Goal: Information Seeking & Learning: Find specific fact

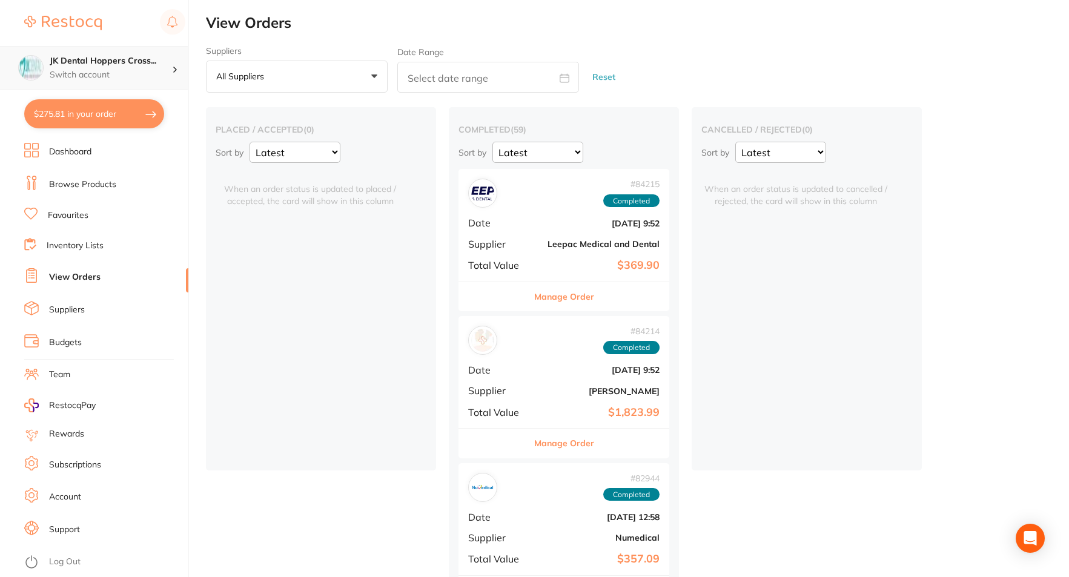
click at [144, 72] on p "Switch account" at bounding box center [111, 75] width 122 height 12
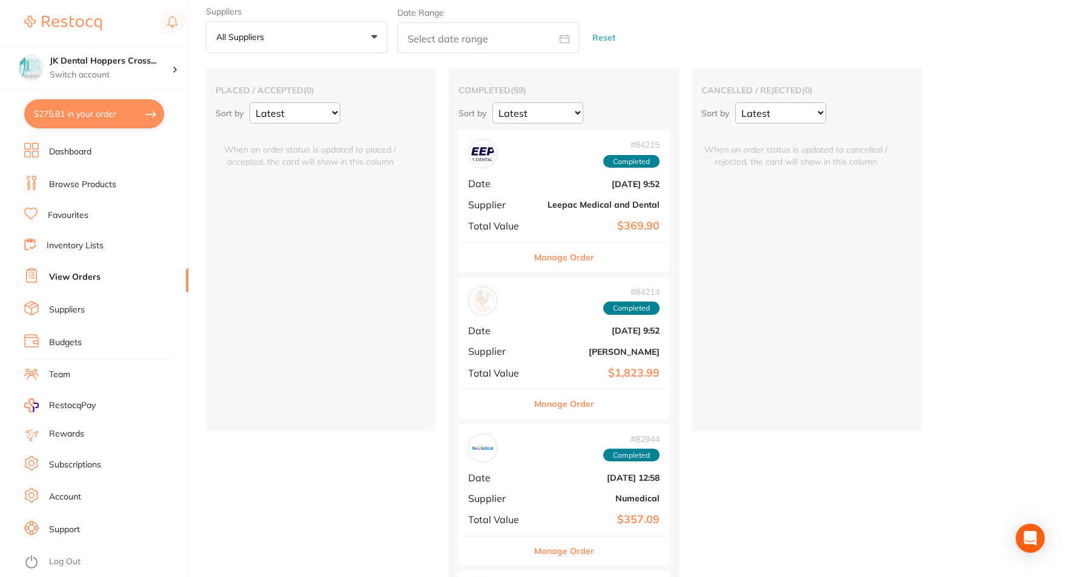
scroll to position [61, 0]
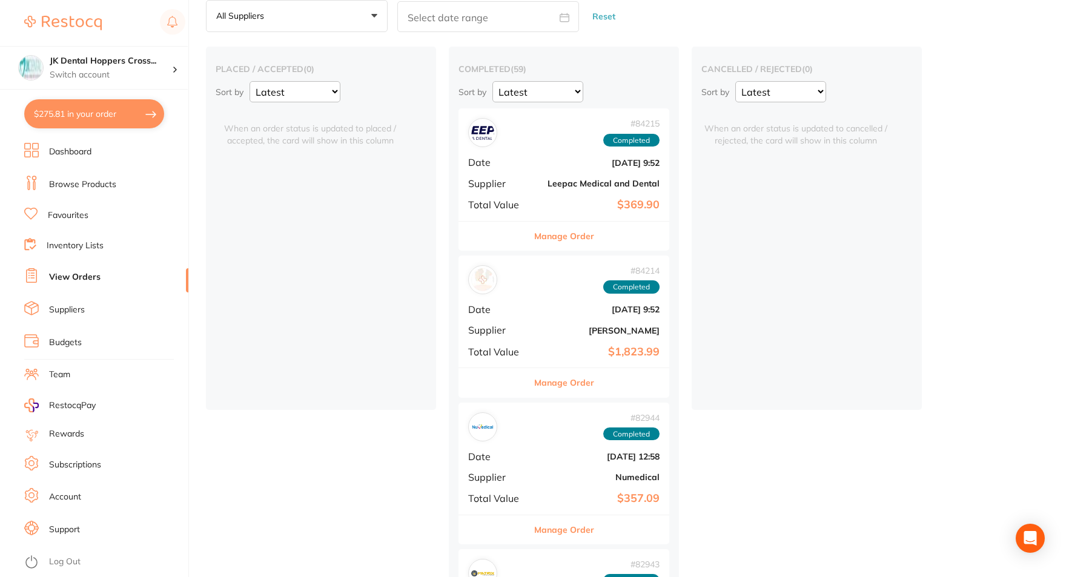
click at [67, 310] on link "Suppliers" at bounding box center [67, 310] width 36 height 12
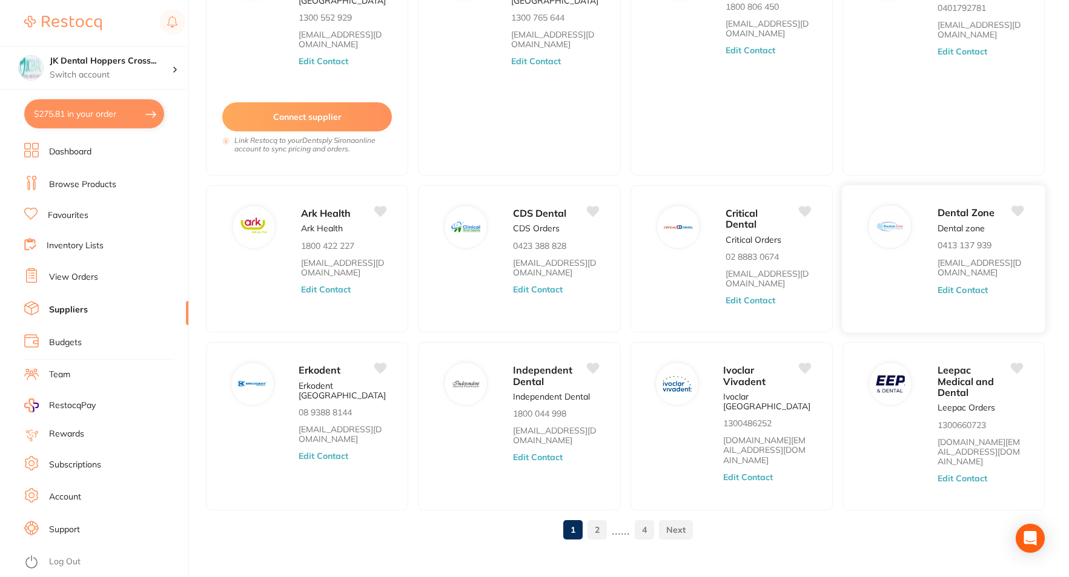
scroll to position [171, 0]
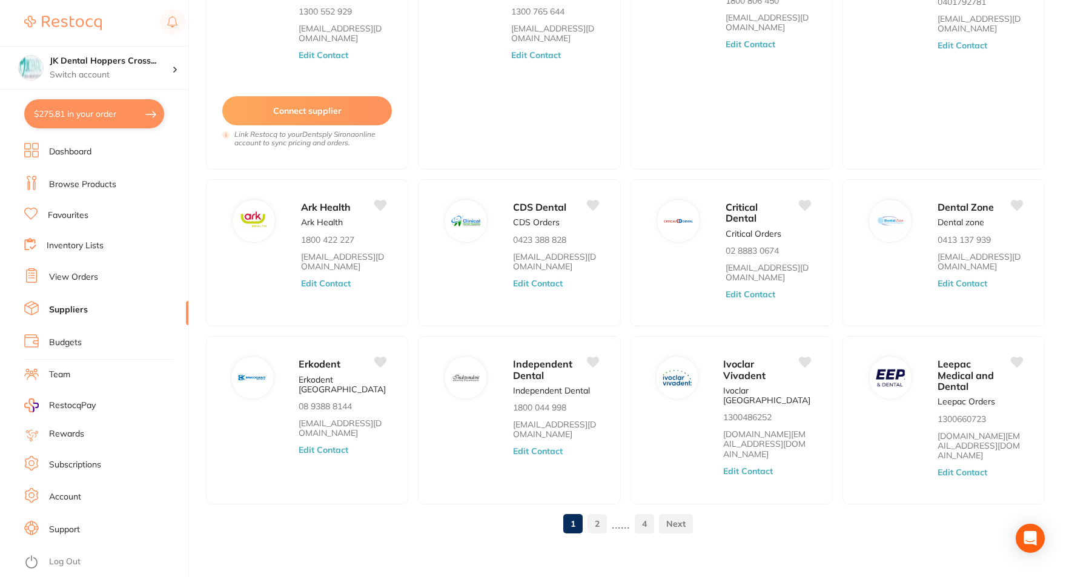
click at [62, 499] on link "Account" at bounding box center [65, 497] width 32 height 12
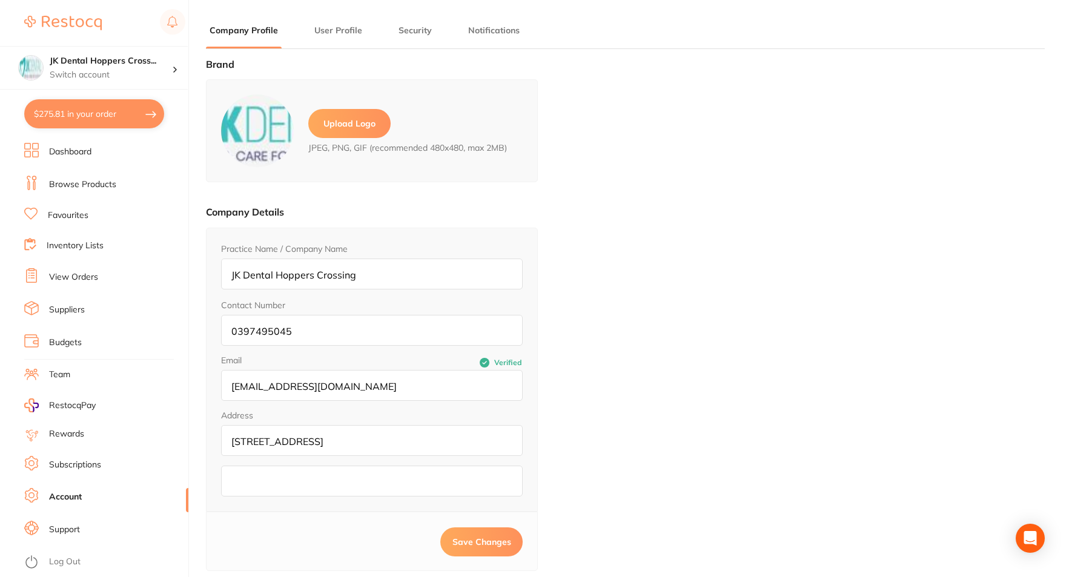
type input "JK"
type input "Dental"
type input "[EMAIL_ADDRESS][DOMAIN_NAME]"
click at [320, 23] on main "Company Profile User Profile Security Notifications Brand Upload Logo JPEG, PNG…" at bounding box center [637, 370] width 863 height 740
click at [328, 29] on button "User Profile" at bounding box center [338, 31] width 55 height 12
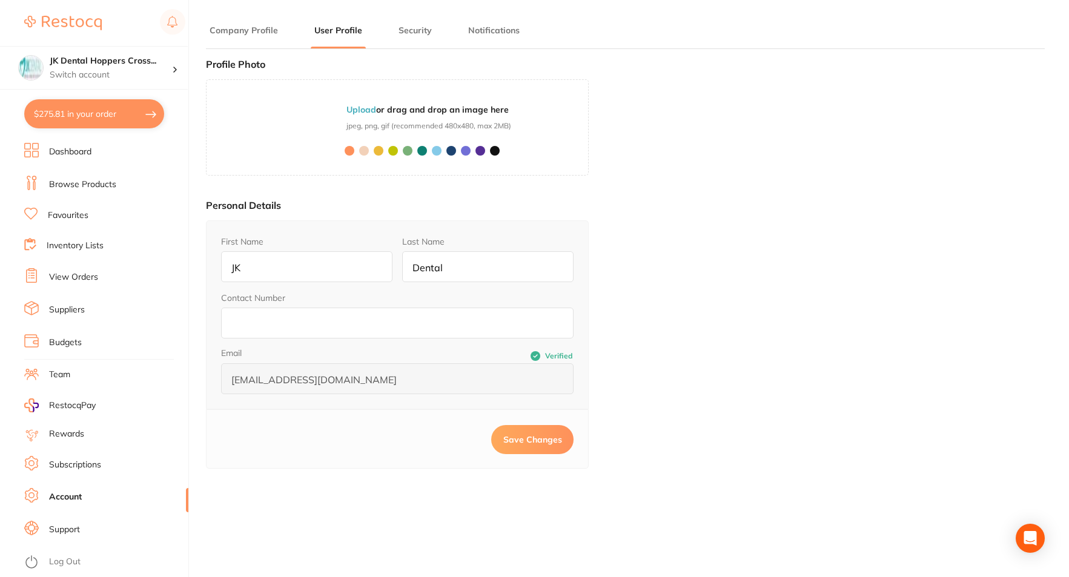
click at [413, 35] on button "Security" at bounding box center [415, 31] width 41 height 12
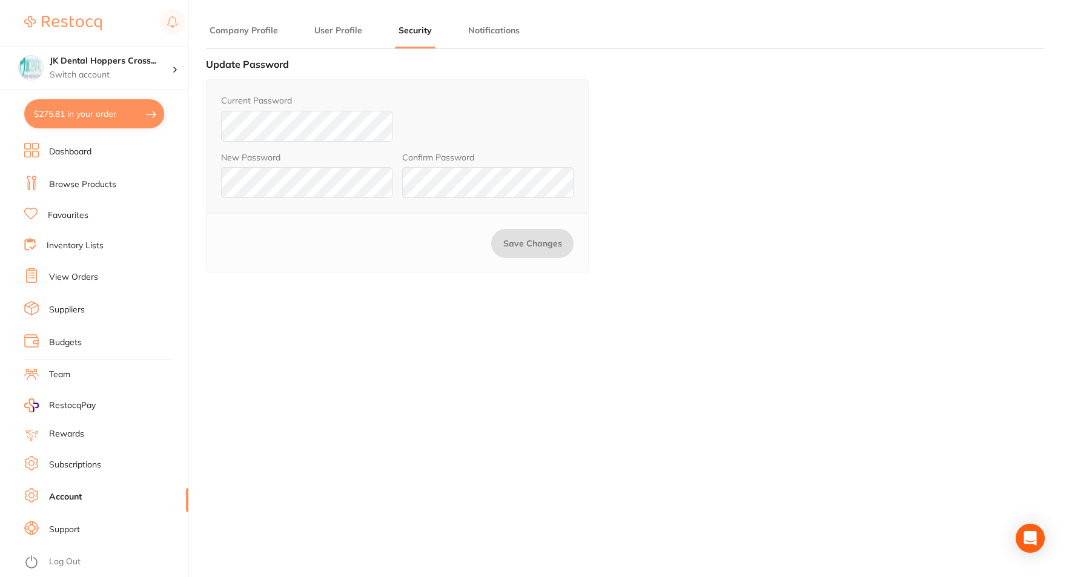
click at [508, 34] on button "Notifications" at bounding box center [494, 31] width 59 height 12
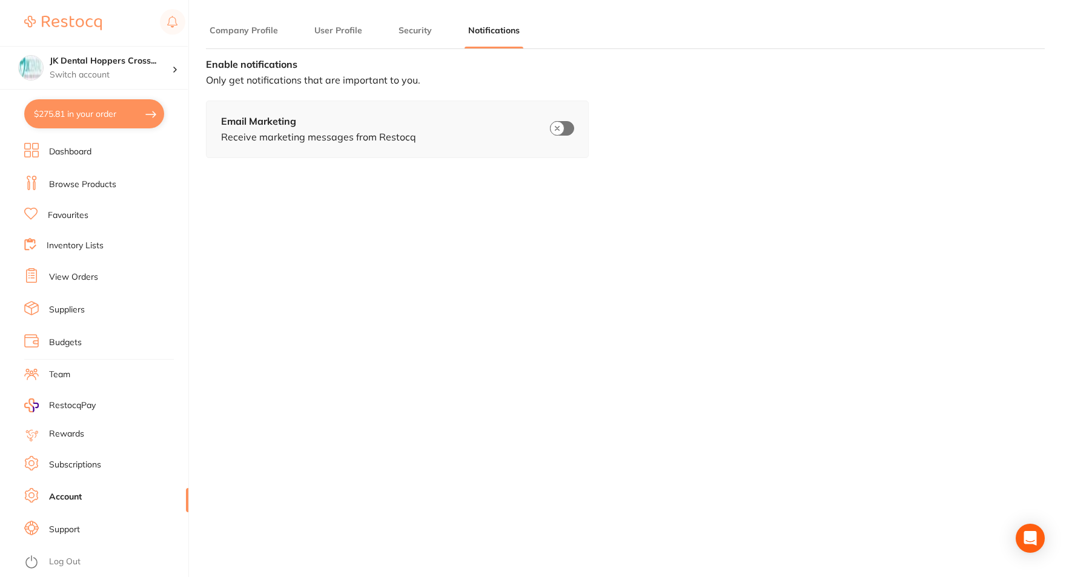
click at [74, 465] on link "Subscriptions" at bounding box center [75, 465] width 52 height 12
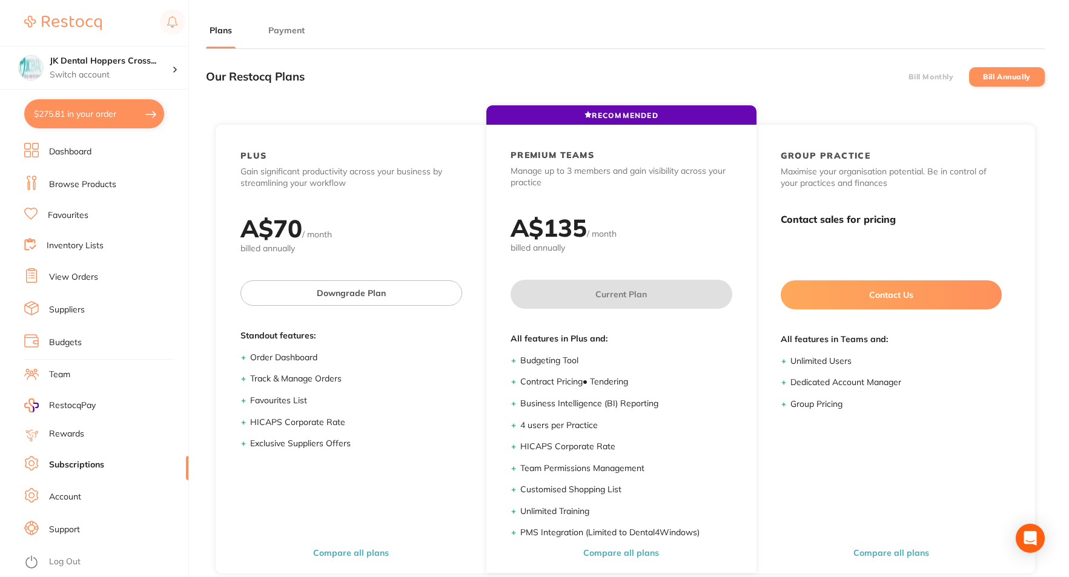
click at [61, 431] on link "Rewards" at bounding box center [66, 434] width 35 height 12
click at [70, 372] on link "Team" at bounding box center [59, 375] width 21 height 12
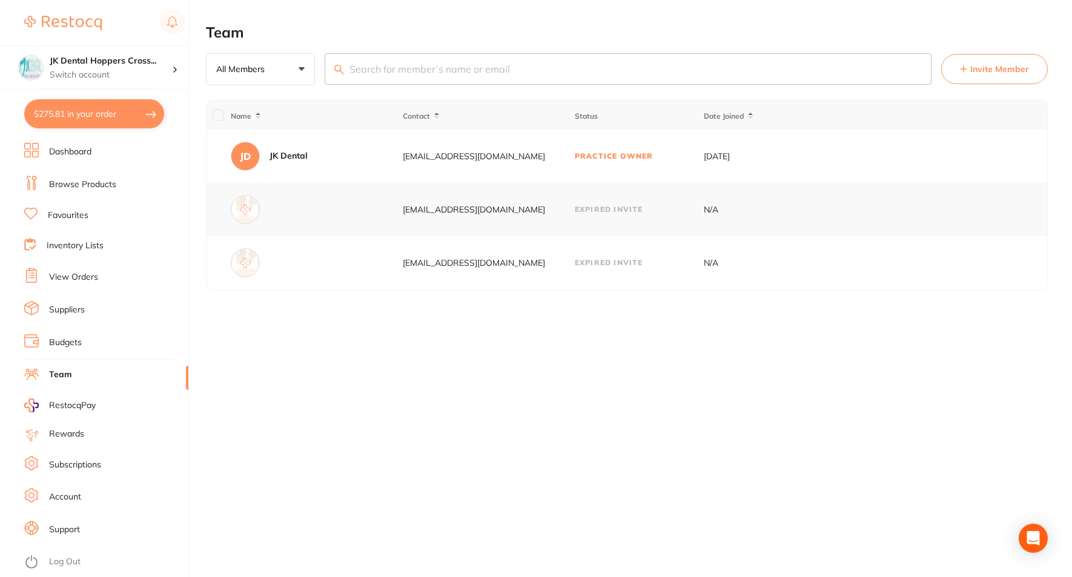
click at [71, 340] on link "Budgets" at bounding box center [65, 343] width 33 height 12
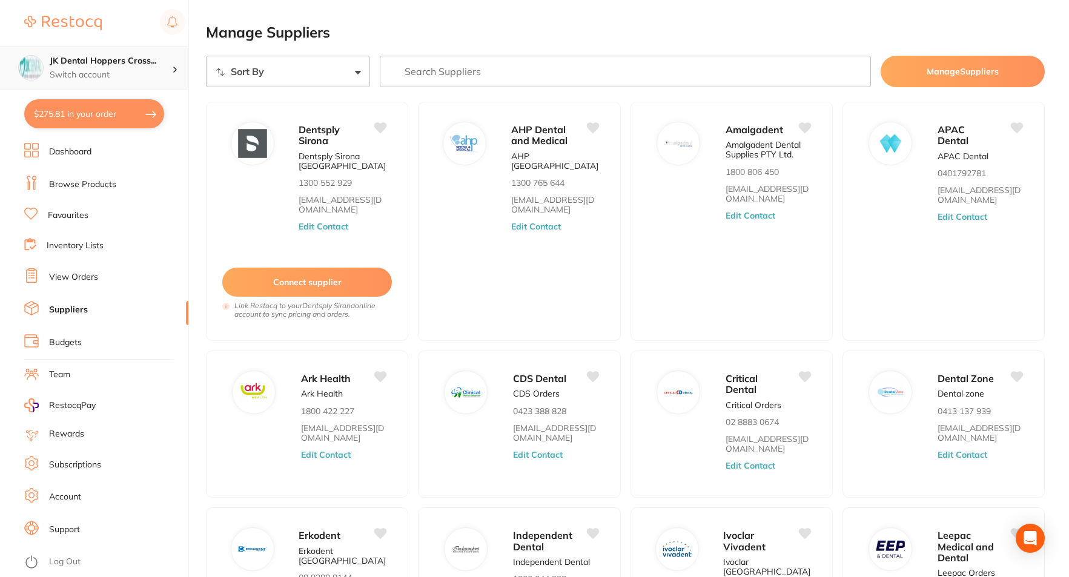
click at [120, 70] on p "Switch account" at bounding box center [111, 75] width 122 height 12
click at [82, 280] on link "View Orders" at bounding box center [73, 277] width 49 height 12
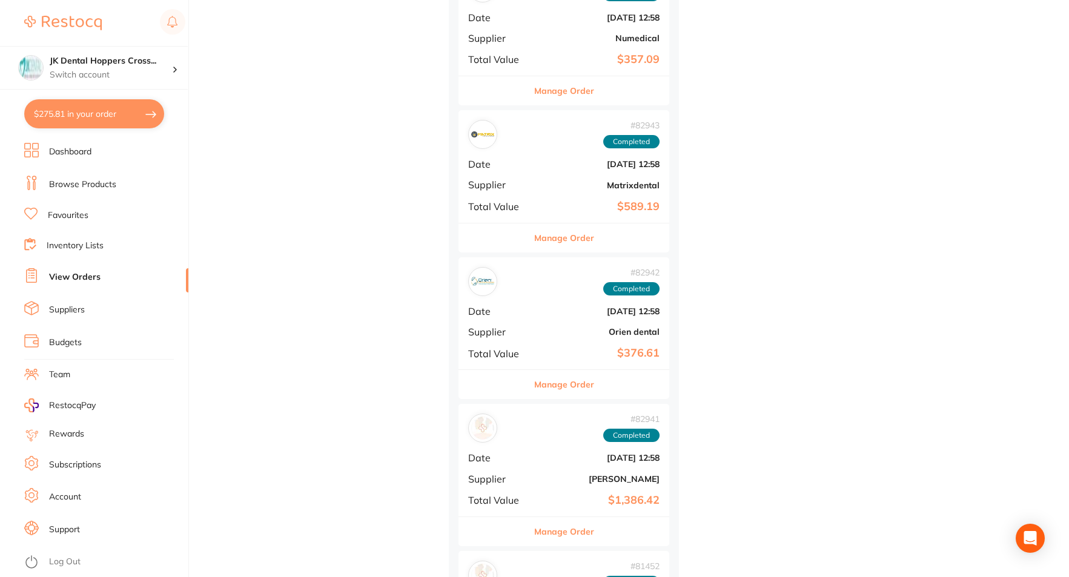
scroll to position [545, 0]
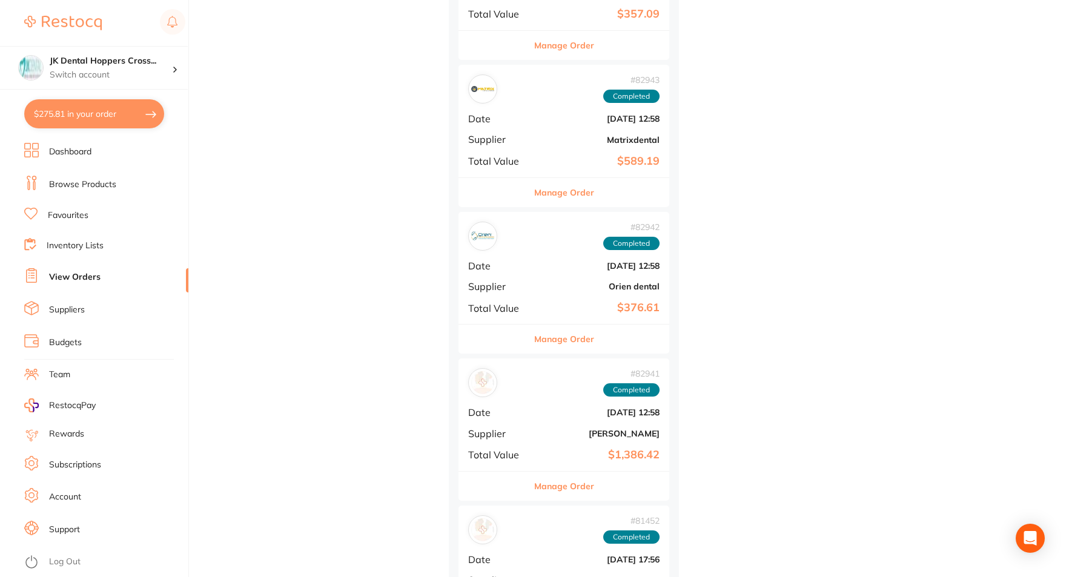
click at [73, 224] on ul "Dashboard Browse Products Favourites Inventory Lists View Orders Suppliers Budg…" at bounding box center [106, 360] width 164 height 434
click at [71, 218] on link "Favourites" at bounding box center [68, 216] width 41 height 12
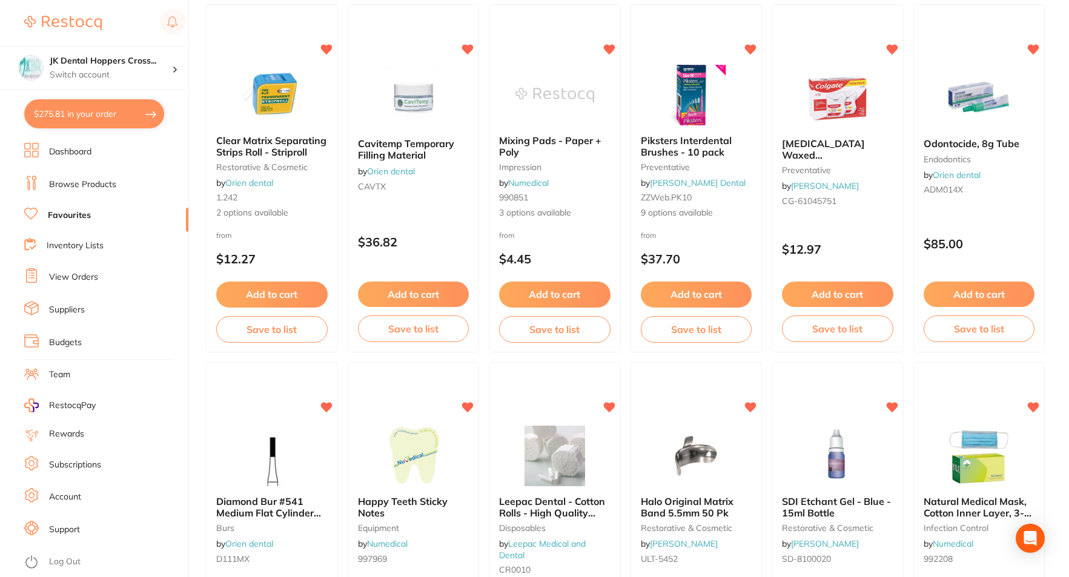
scroll to position [852, 0]
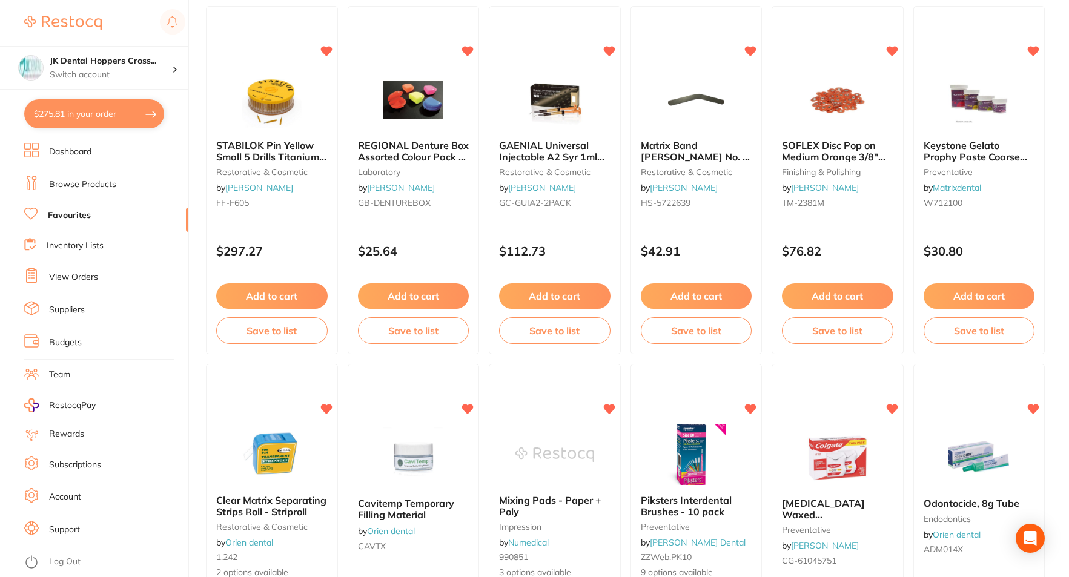
click at [83, 156] on link "Dashboard" at bounding box center [70, 152] width 42 height 12
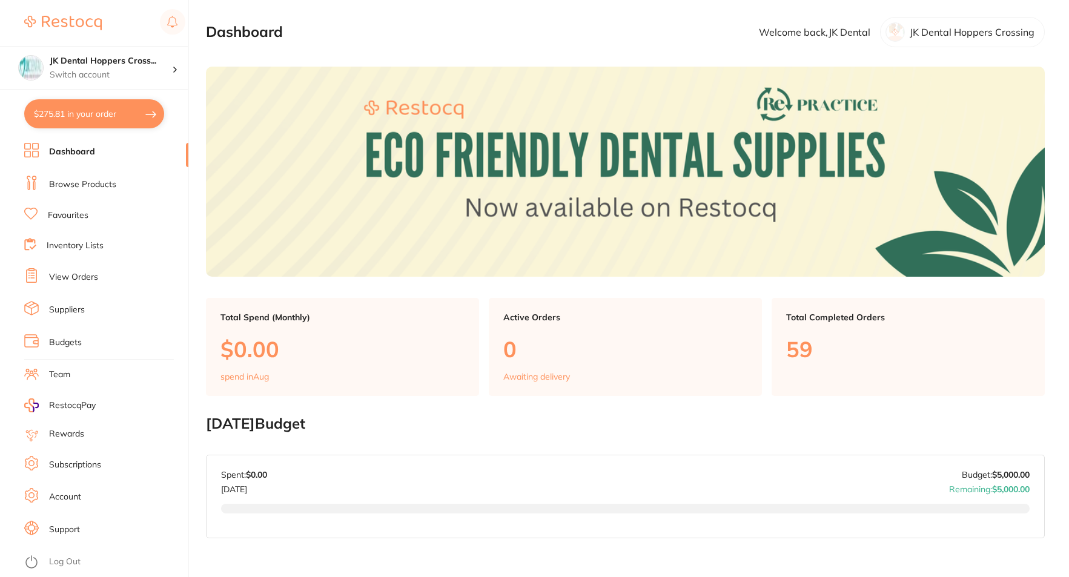
click at [69, 184] on link "Browse Products" at bounding box center [82, 185] width 67 height 12
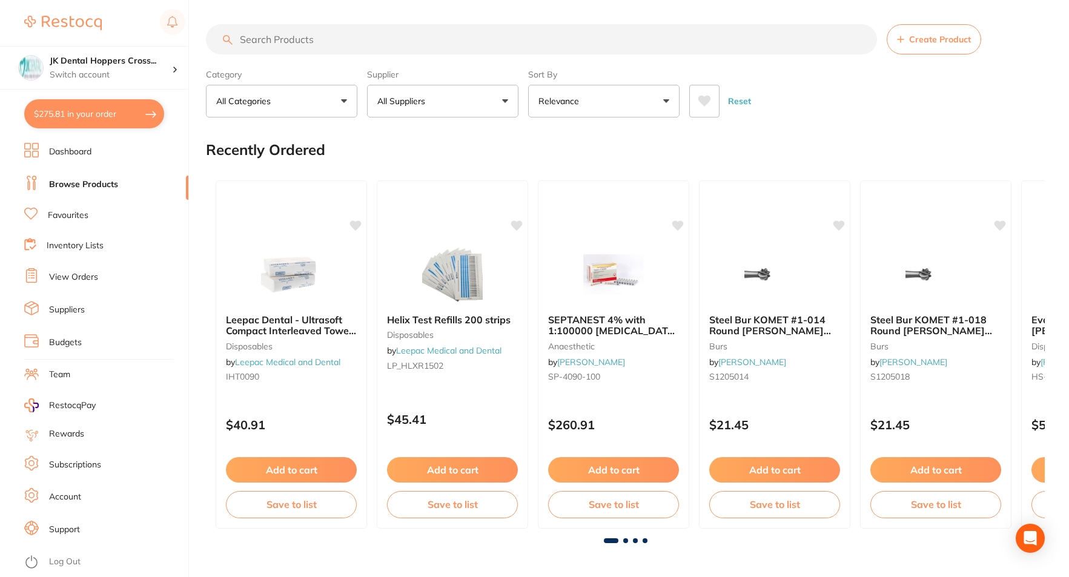
click at [317, 35] on input "search" at bounding box center [541, 39] width 671 height 30
click at [288, 38] on input "search" at bounding box center [541, 39] width 671 height 30
click at [499, 101] on button "All Suppliers" at bounding box center [442, 101] width 151 height 33
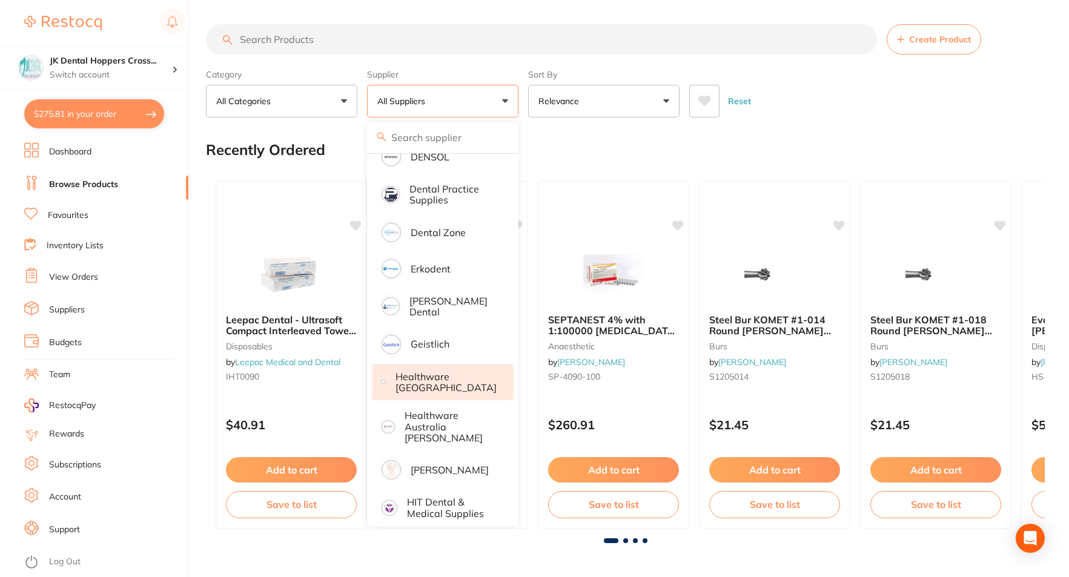
scroll to position [363, 0]
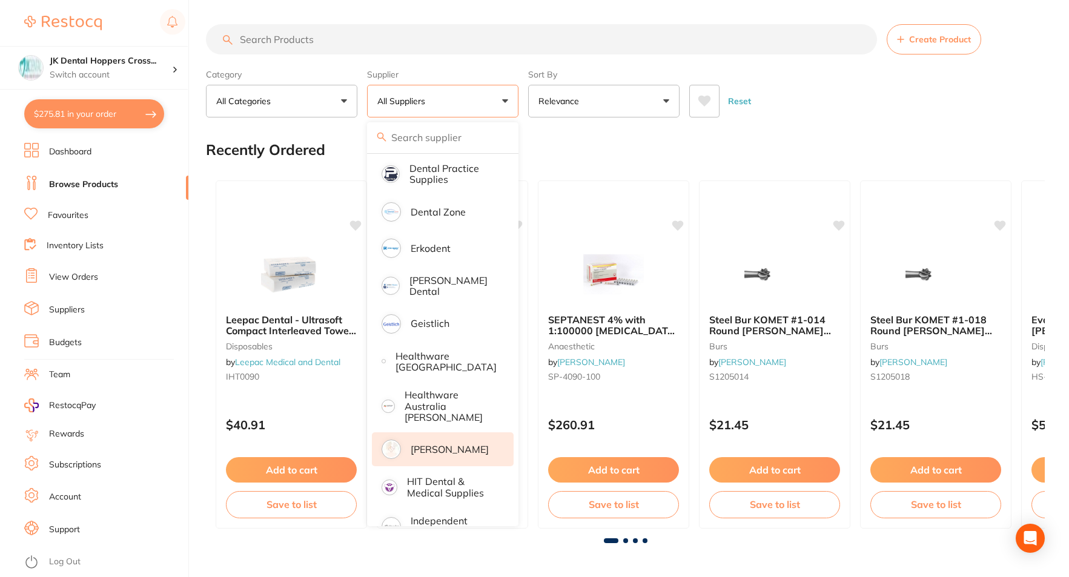
click at [448, 444] on p "[PERSON_NAME]" at bounding box center [450, 449] width 78 height 11
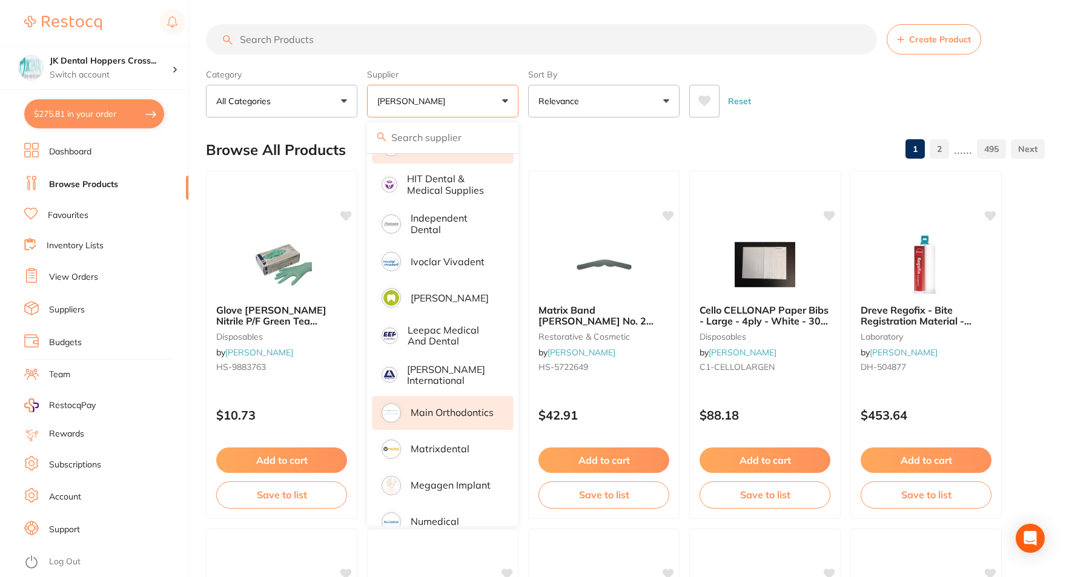
scroll to position [727, 0]
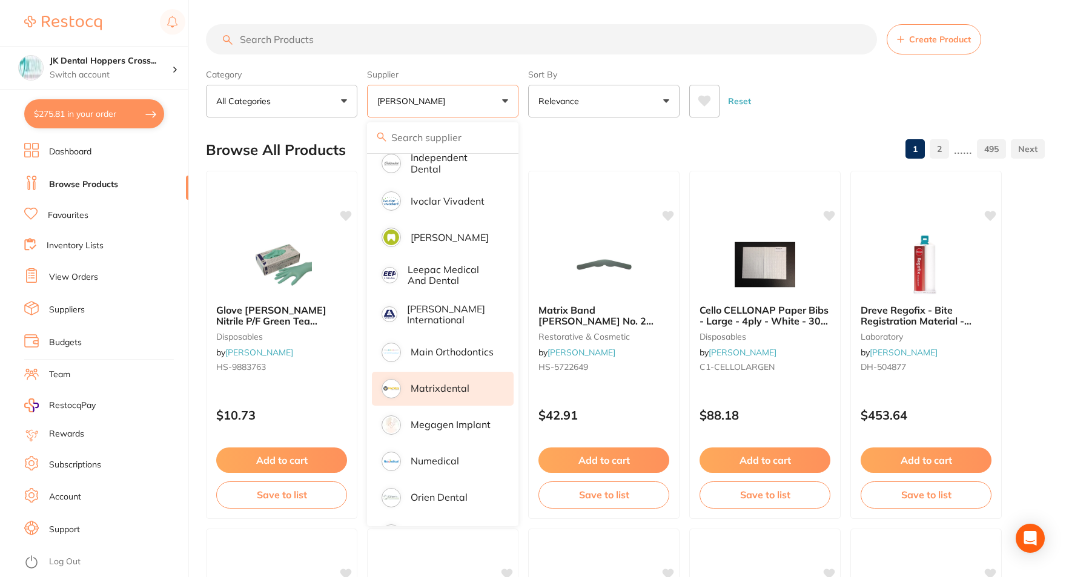
click at [444, 384] on li "Matrixdental" at bounding box center [443, 389] width 142 height 34
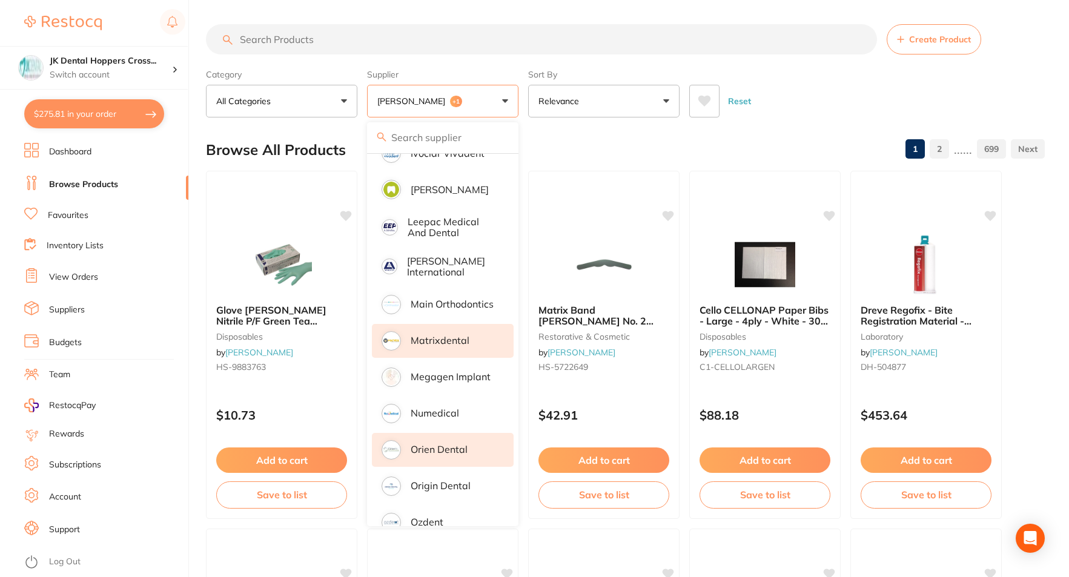
scroll to position [848, 0]
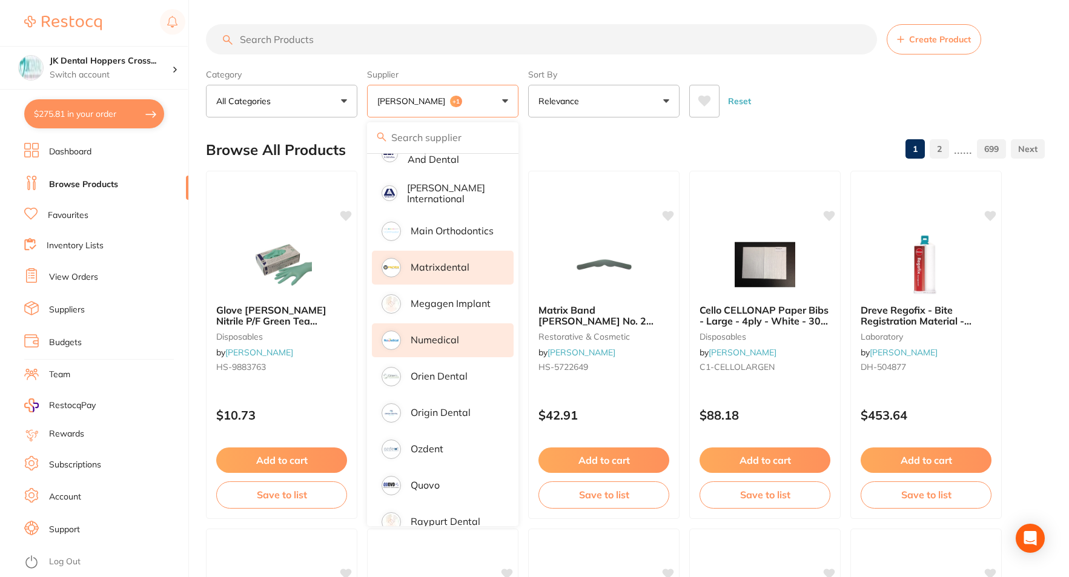
click at [445, 340] on li "Numedical" at bounding box center [443, 340] width 142 height 34
click at [447, 371] on p "Orien dental" at bounding box center [439, 376] width 57 height 11
click at [325, 43] on input "search" at bounding box center [541, 39] width 671 height 30
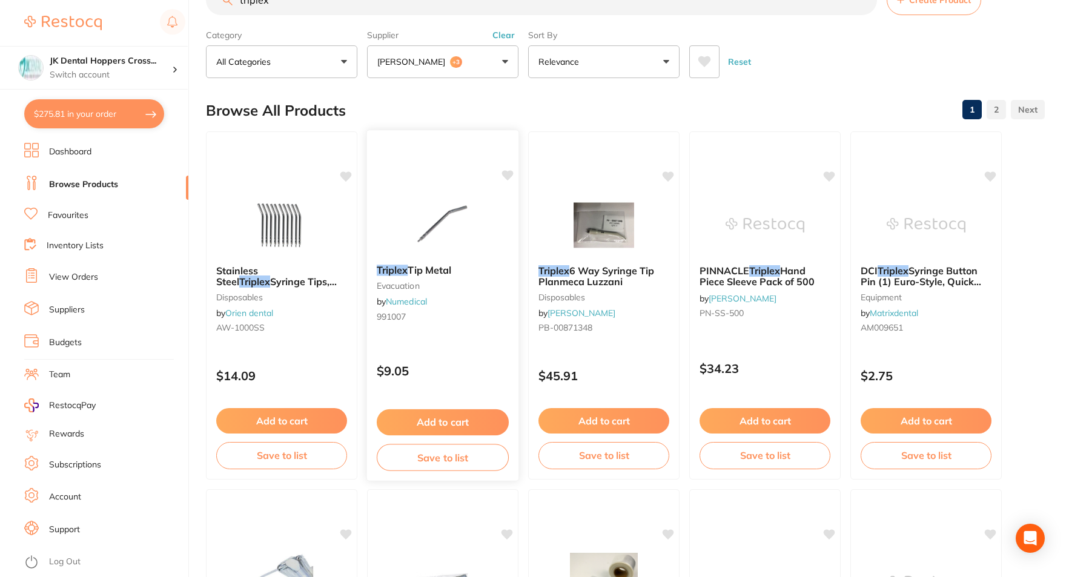
scroll to position [61, 0]
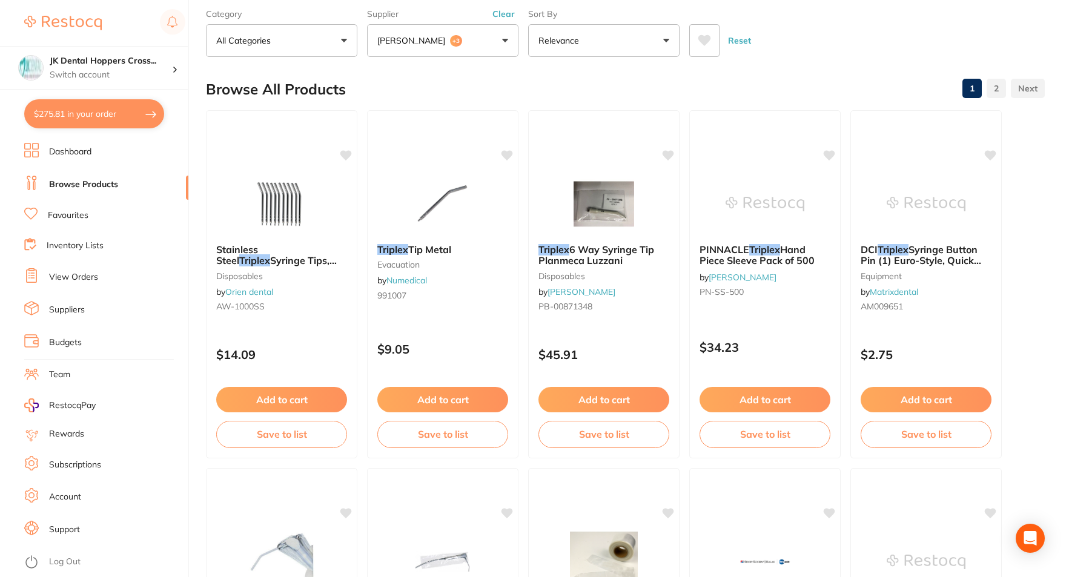
click at [645, 42] on button "Relevance" at bounding box center [603, 40] width 151 height 33
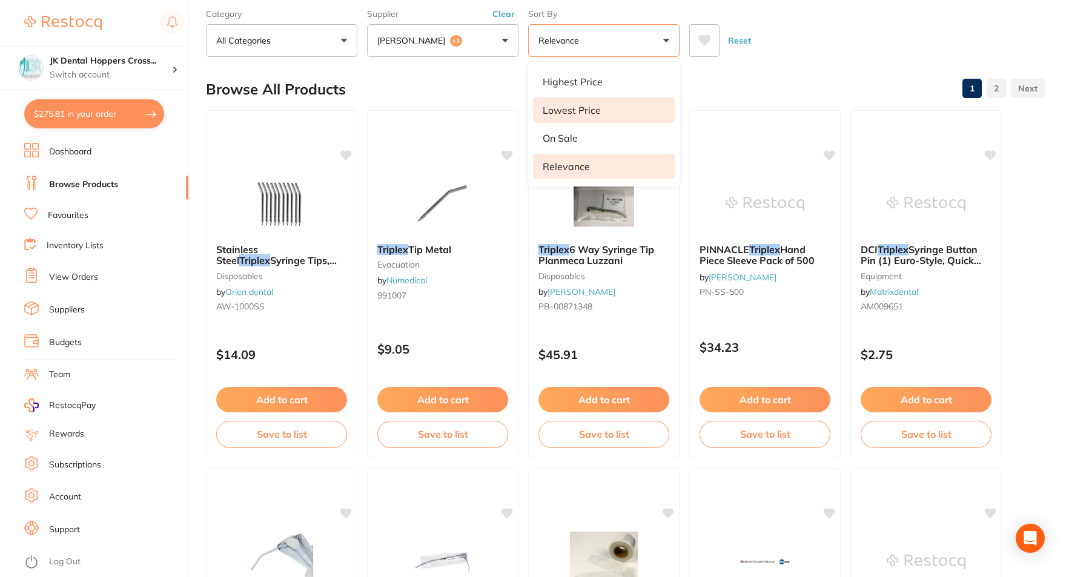
click at [594, 111] on p "Lowest Price" at bounding box center [572, 110] width 58 height 11
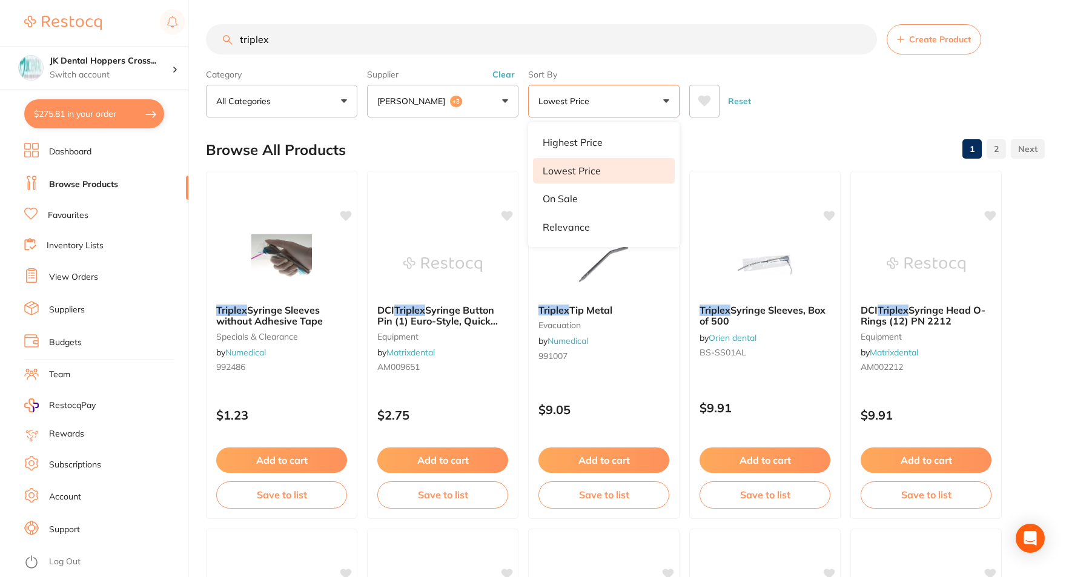
click at [446, 157] on div "Browse All Products 1 2" at bounding box center [625, 150] width 839 height 41
drag, startPoint x: 281, startPoint y: 319, endPoint x: 368, endPoint y: 262, distance: 103.3
click at [281, 319] on span "Syringe Sleeves without Adhesive Tape" at bounding box center [269, 315] width 107 height 23
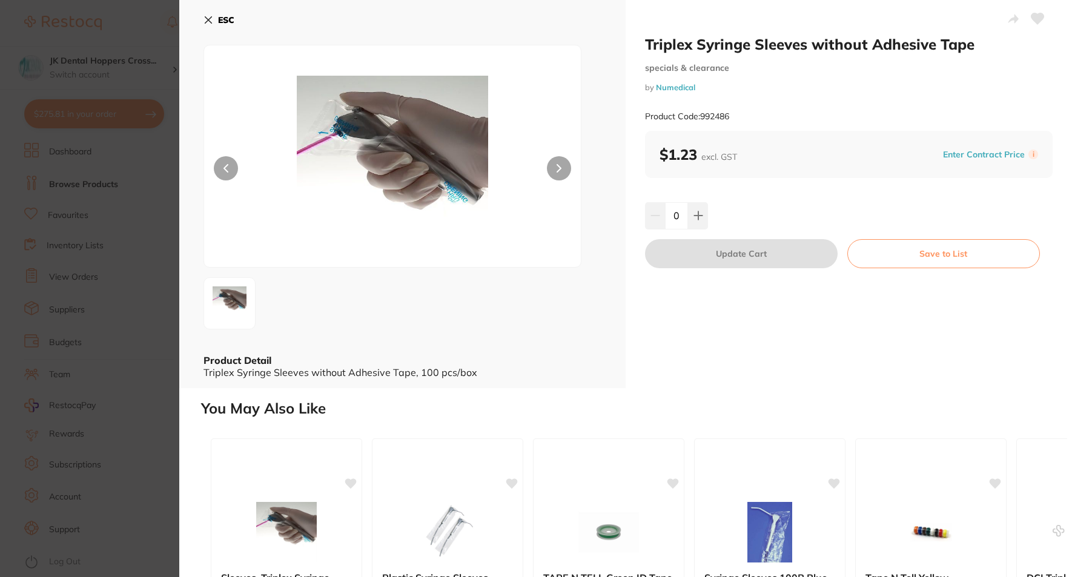
click at [211, 25] on button "ESC" at bounding box center [219, 20] width 31 height 21
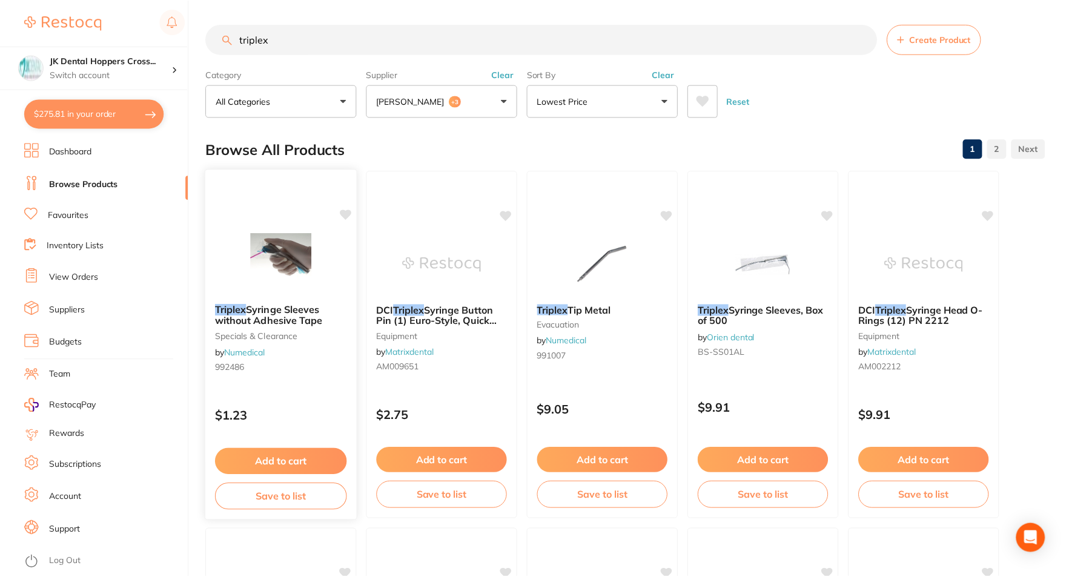
scroll to position [61, 0]
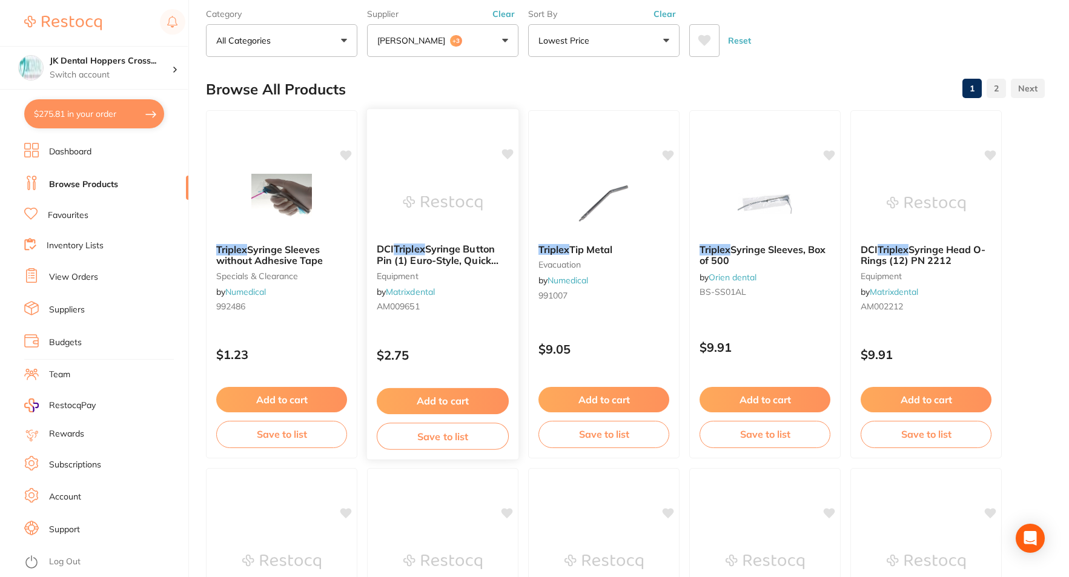
click at [465, 249] on span "Syringe Button Pin (1) Euro-Style, Quick Clean" at bounding box center [438, 260] width 122 height 35
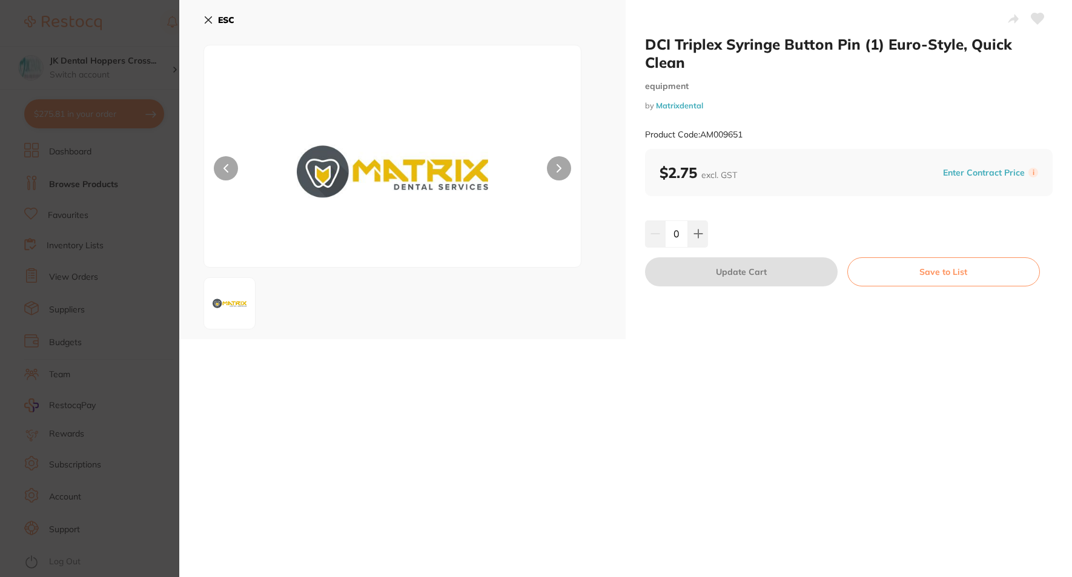
click at [207, 21] on icon at bounding box center [208, 20] width 7 height 7
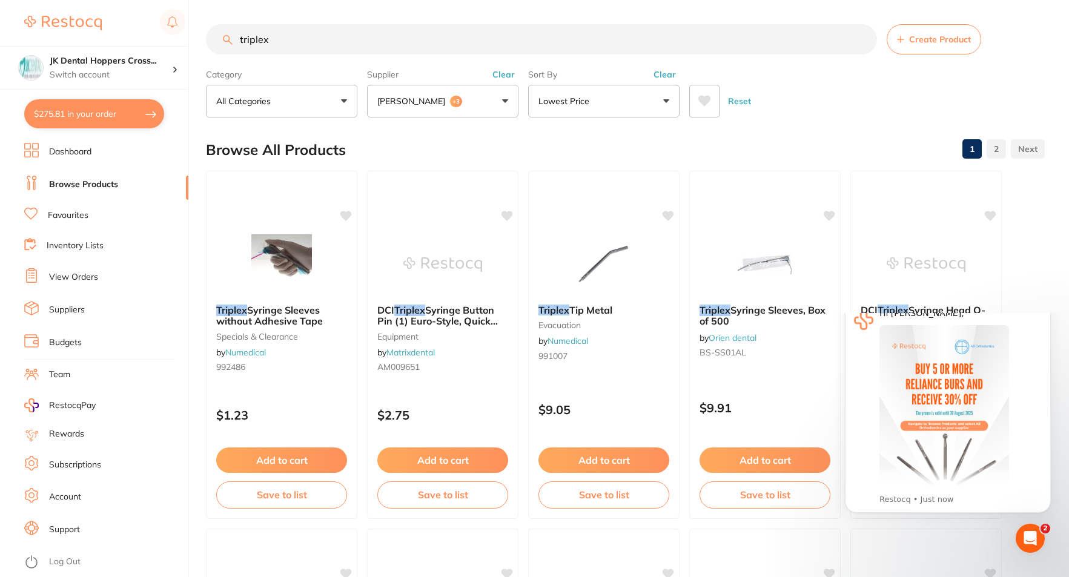
click at [386, 40] on input "triplex" at bounding box center [541, 39] width 671 height 30
type input "t"
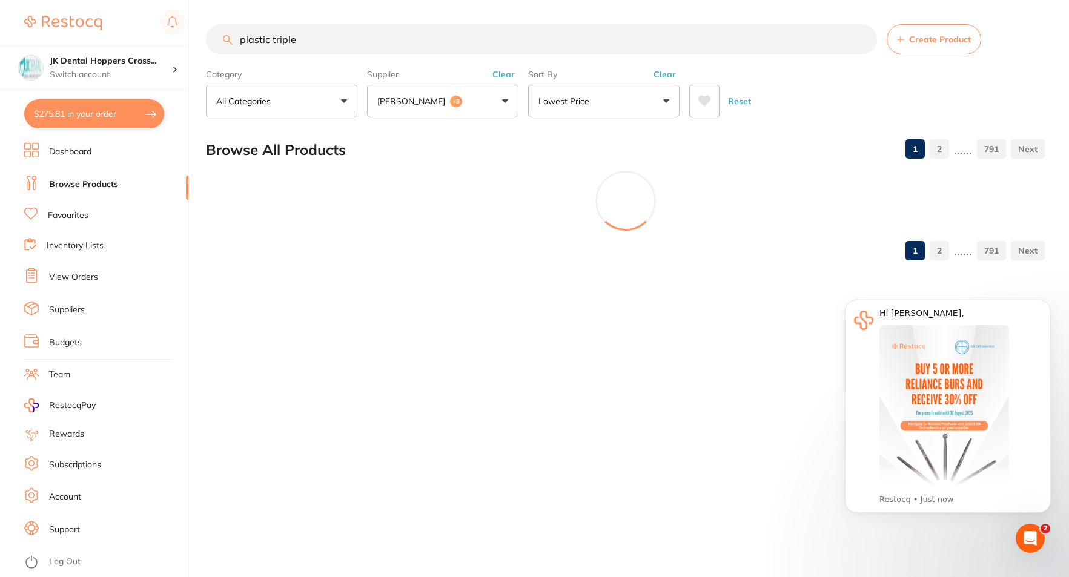
type input "plastic triplex"
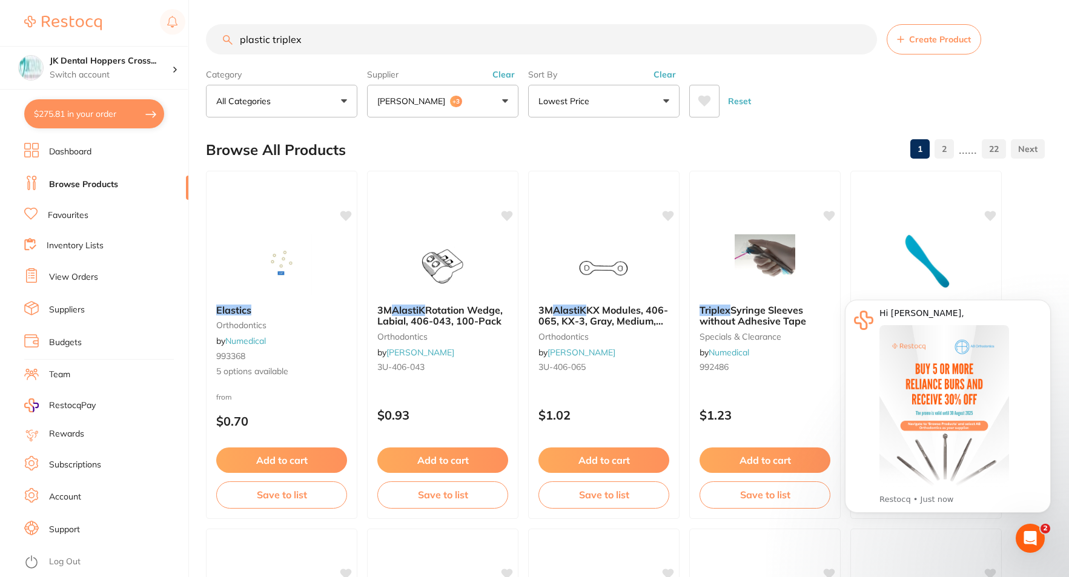
drag, startPoint x: 451, startPoint y: 38, endPoint x: 187, endPoint y: 28, distance: 263.7
click at [187, 28] on div "$275.81 JK Dental Hoppers Cross... Switch account JK Dental Hoppers Crossing $2…" at bounding box center [534, 288] width 1069 height 577
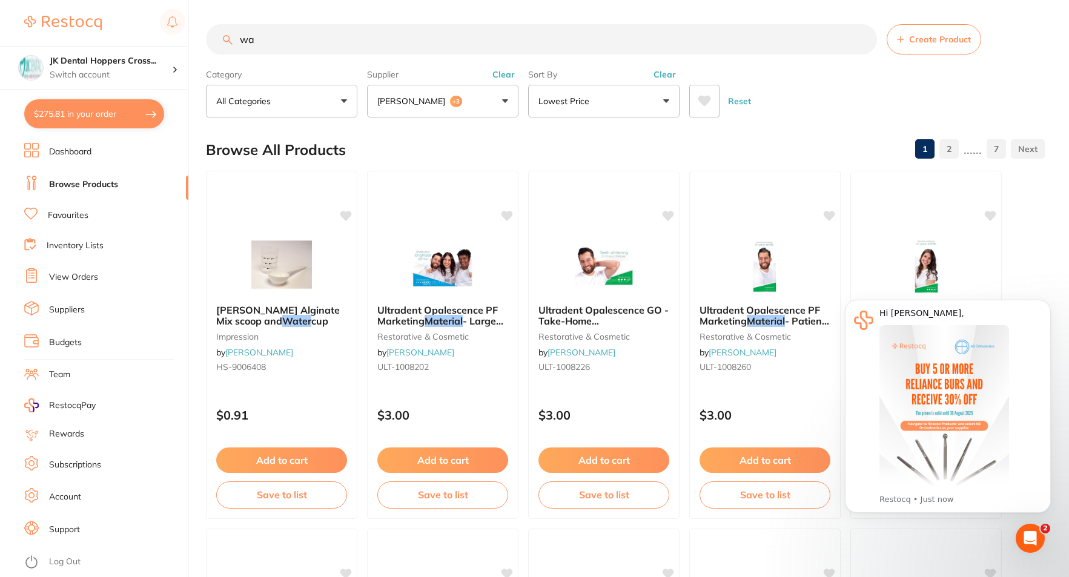
type input "w"
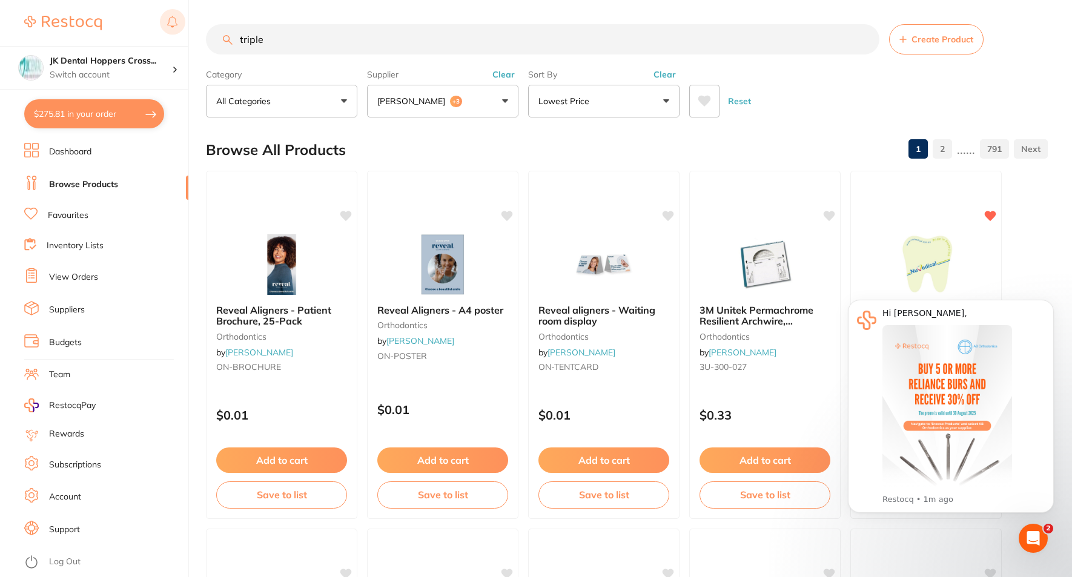
type input "triplex"
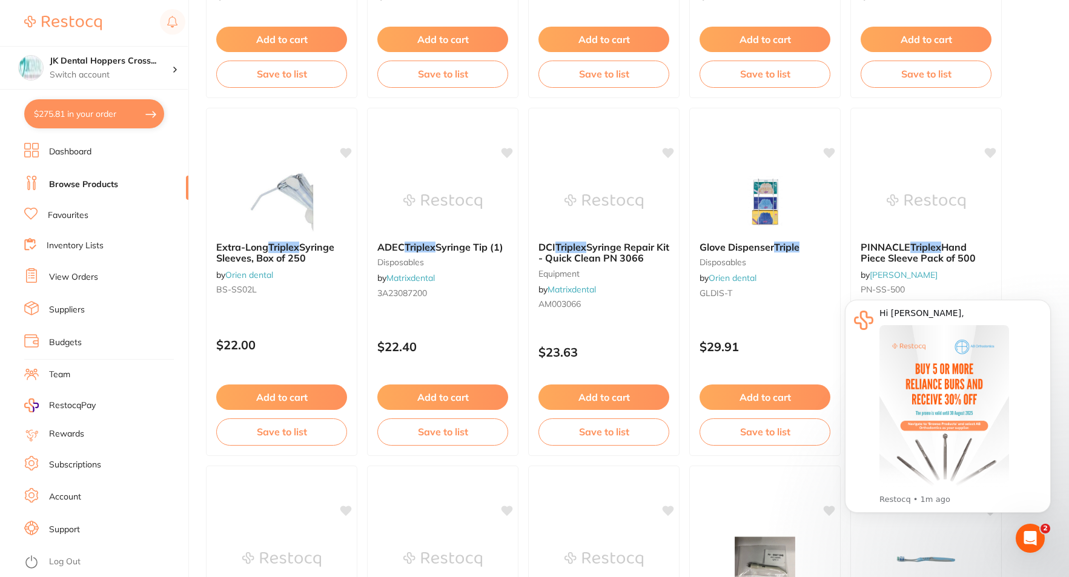
scroll to position [1151, 0]
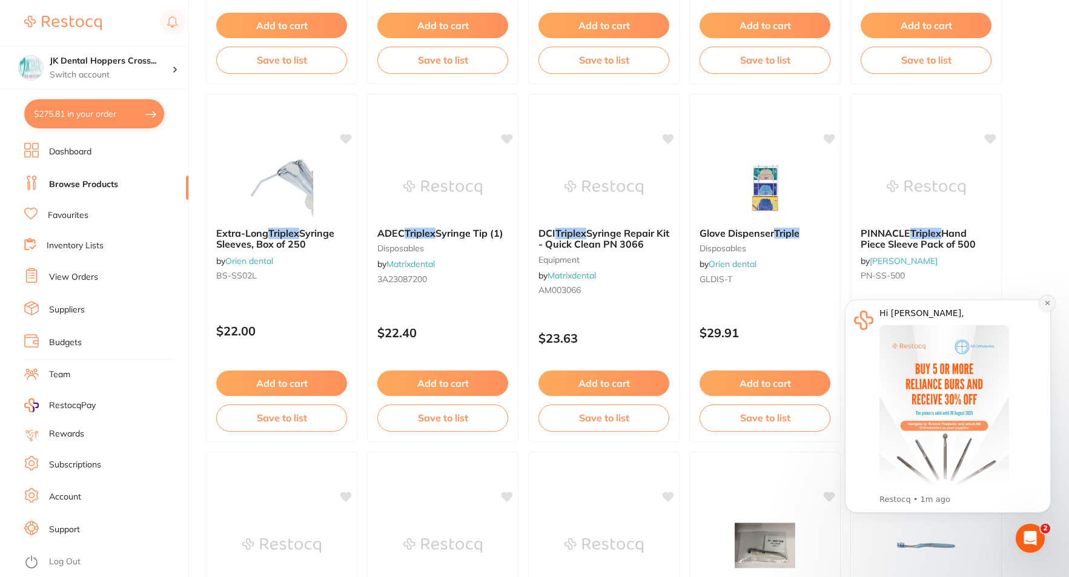
click at [1051, 305] on button "Dismiss notification" at bounding box center [1048, 304] width 16 height 16
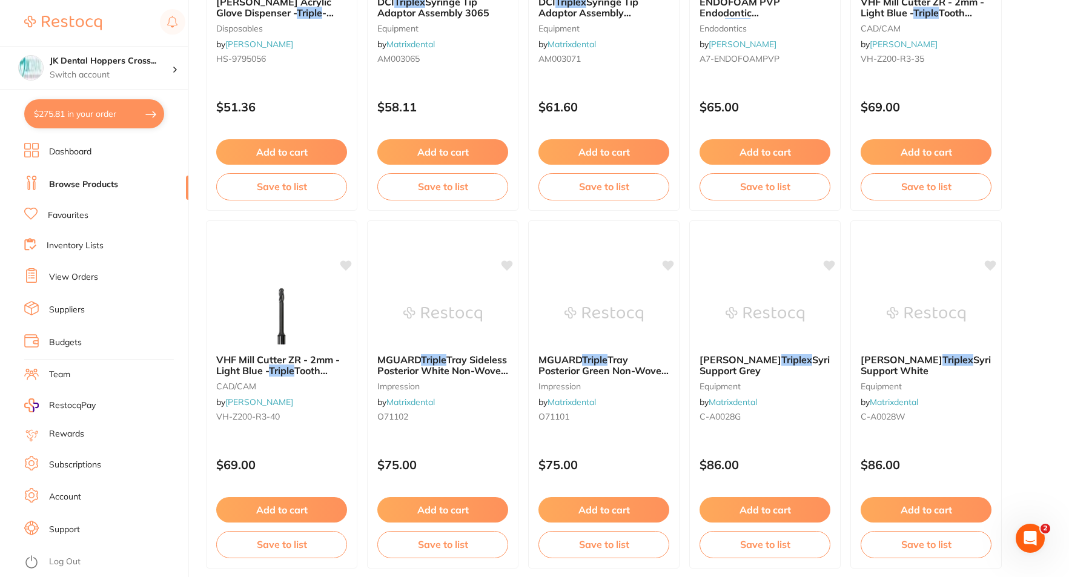
scroll to position [2120, 0]
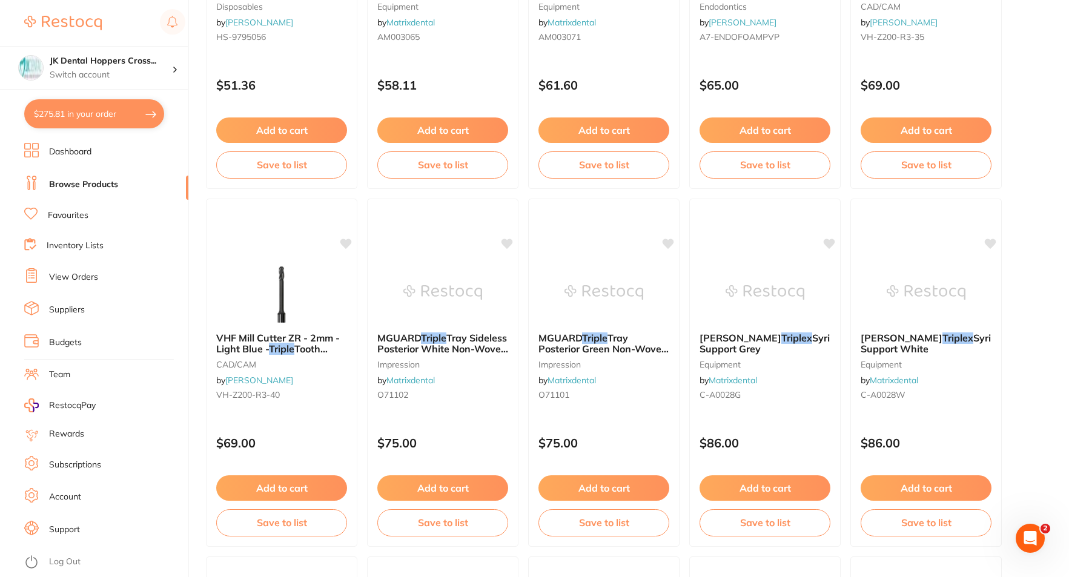
click at [79, 214] on link "Favourites" at bounding box center [68, 216] width 41 height 12
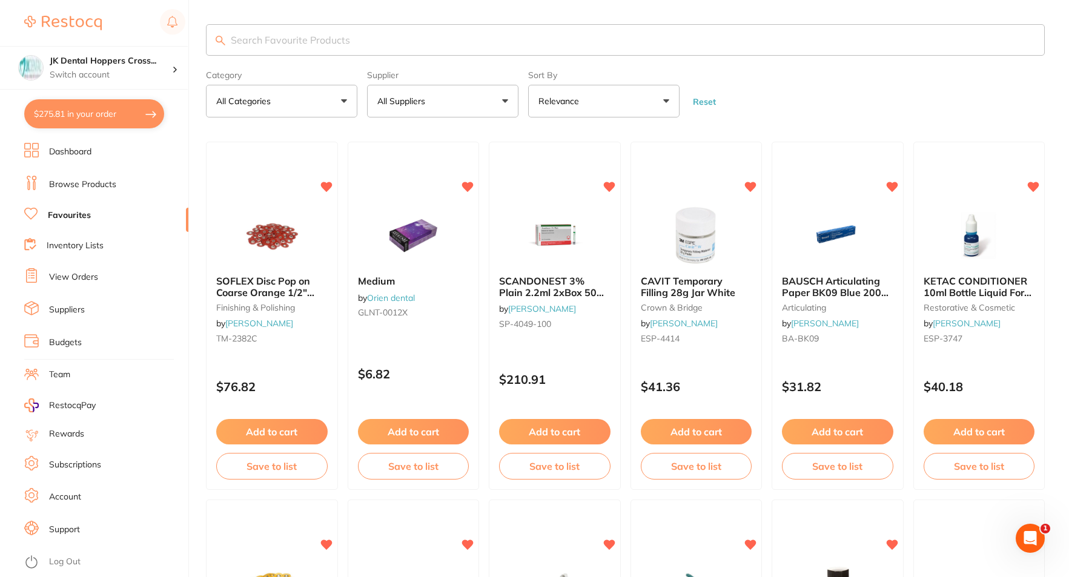
click at [437, 39] on input "search" at bounding box center [625, 40] width 839 height 32
click at [399, 31] on input "search" at bounding box center [625, 40] width 839 height 32
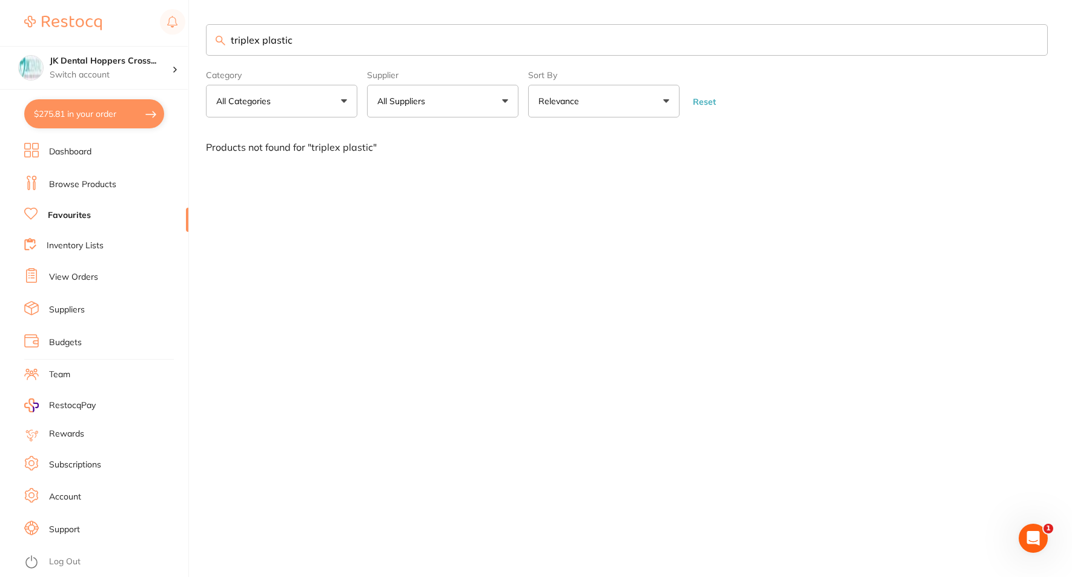
type input "triplex plastic"
click at [72, 151] on link "Dashboard" at bounding box center [70, 152] width 42 height 12
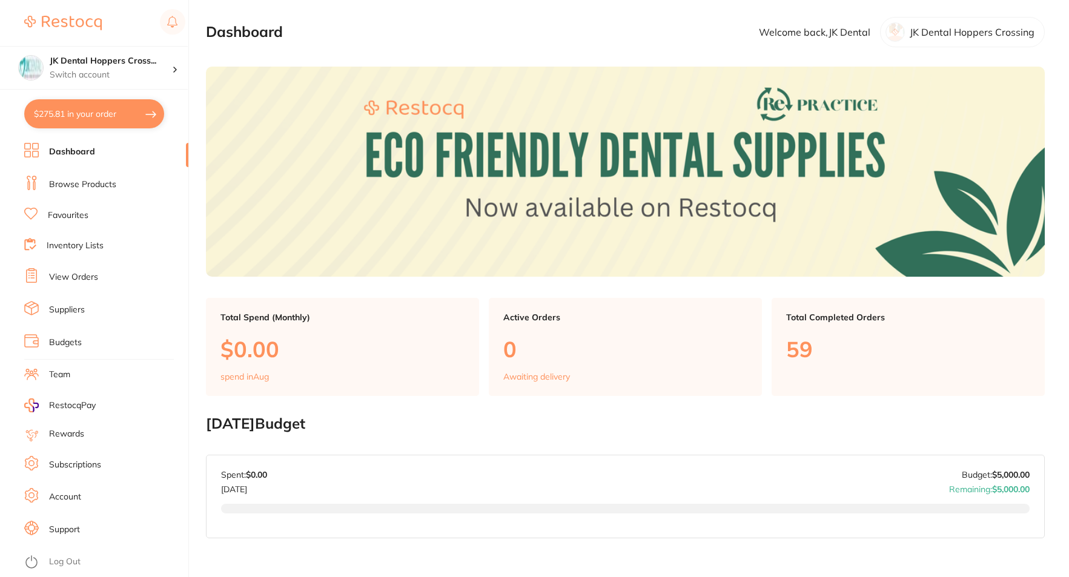
click at [71, 191] on li "Browse Products" at bounding box center [106, 185] width 164 height 18
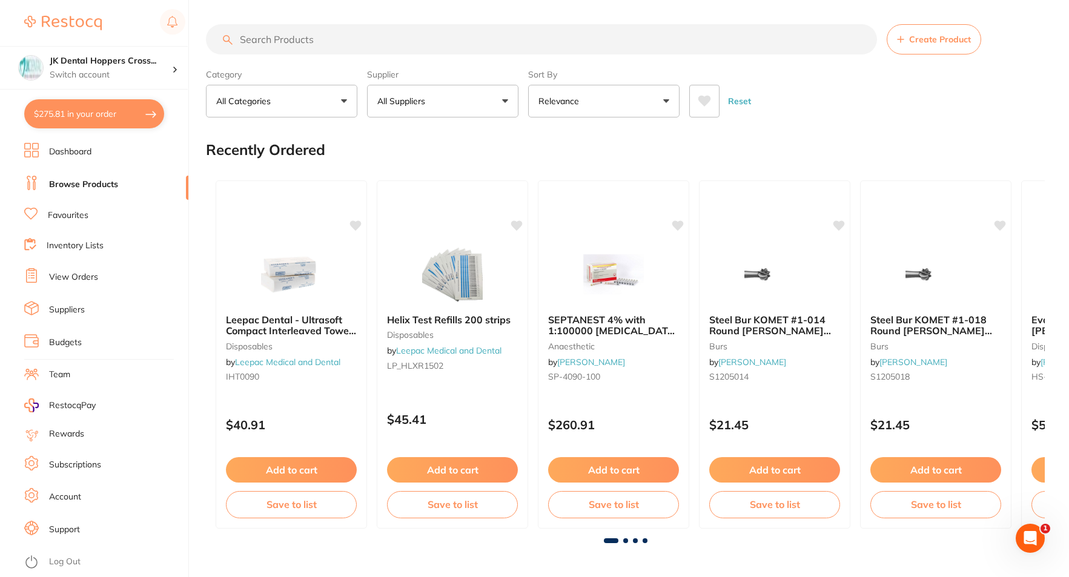
click at [311, 41] on input "search" at bounding box center [541, 39] width 671 height 30
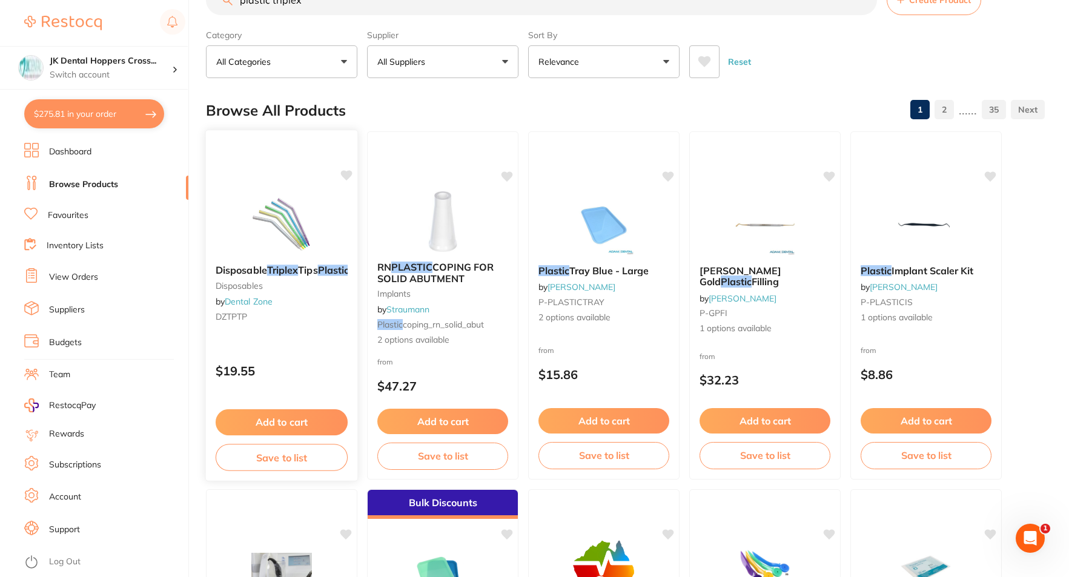
scroll to position [61, 0]
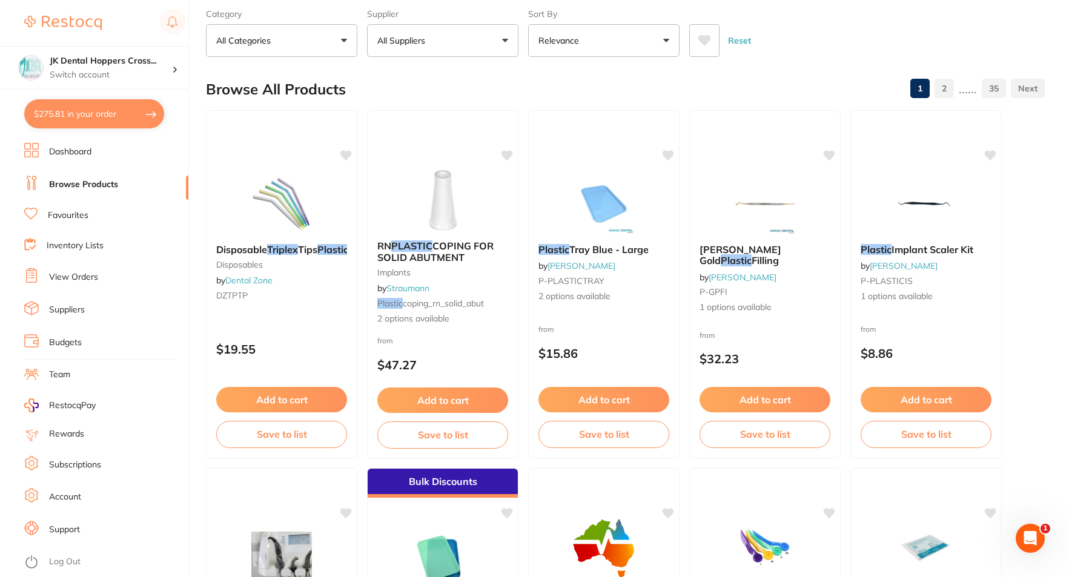
type input "plastic triplex"
click at [460, 41] on button "All Suppliers" at bounding box center [442, 40] width 151 height 33
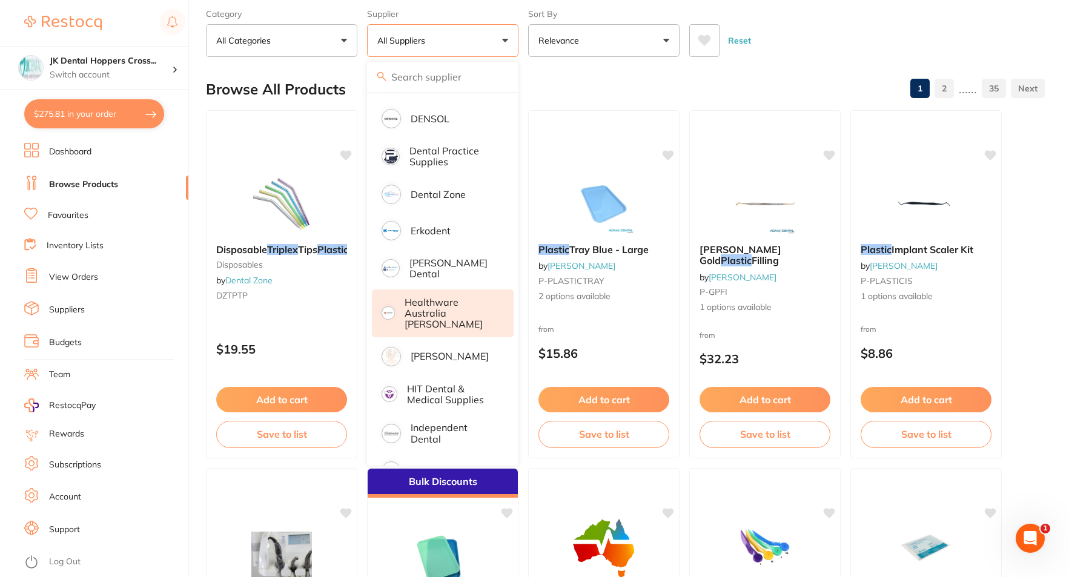
scroll to position [303, 0]
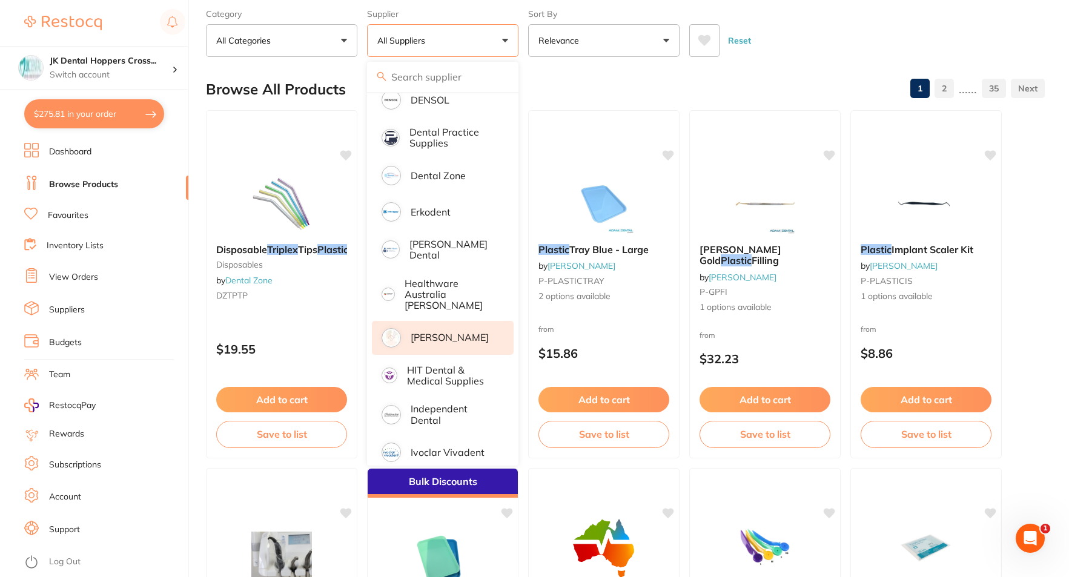
click at [453, 332] on p "[PERSON_NAME]" at bounding box center [450, 337] width 78 height 11
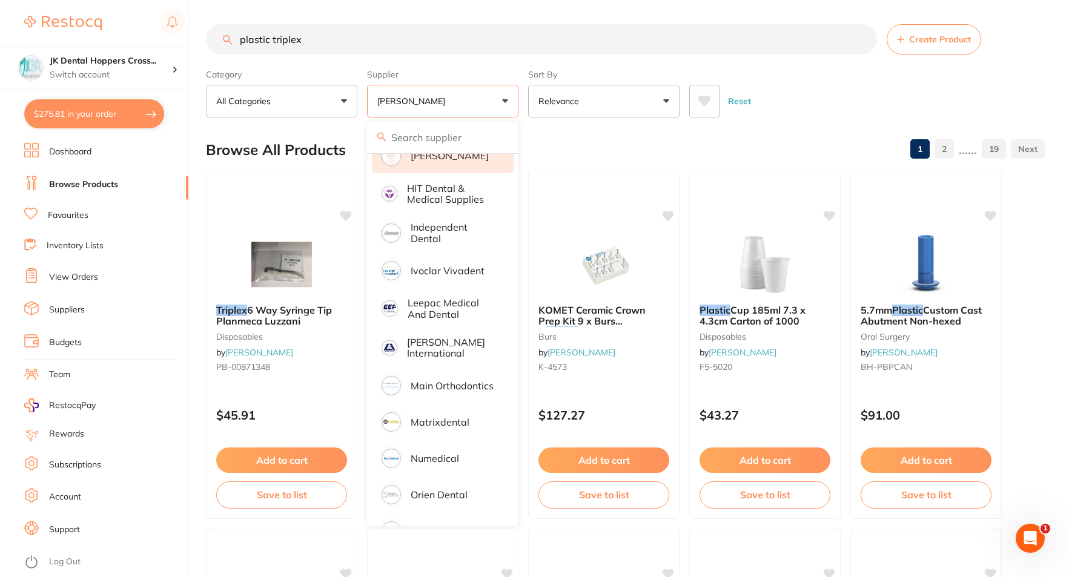
scroll to position [606, 0]
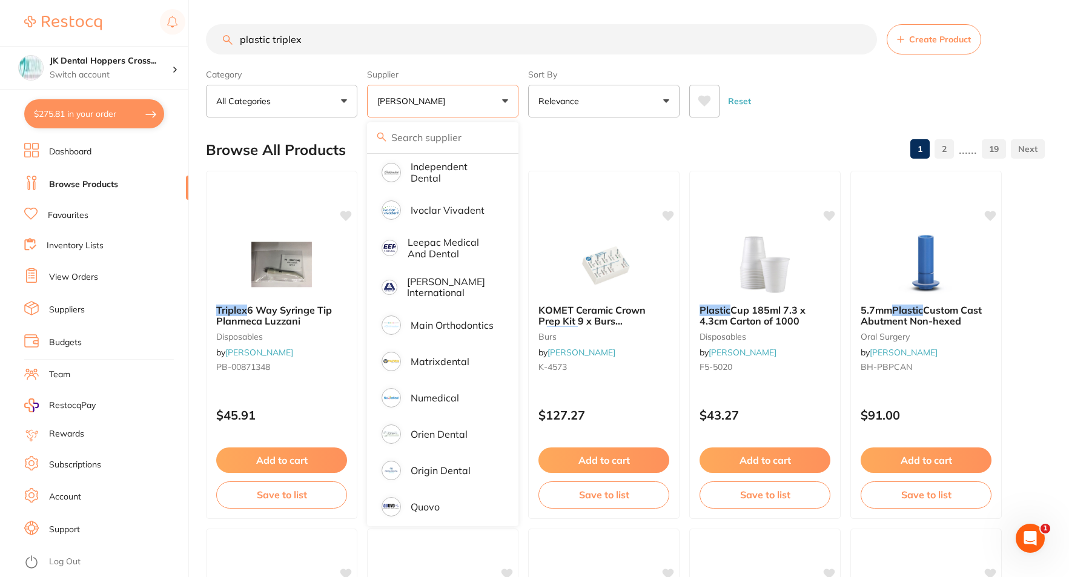
click at [440, 345] on li "Matrixdental" at bounding box center [443, 362] width 142 height 34
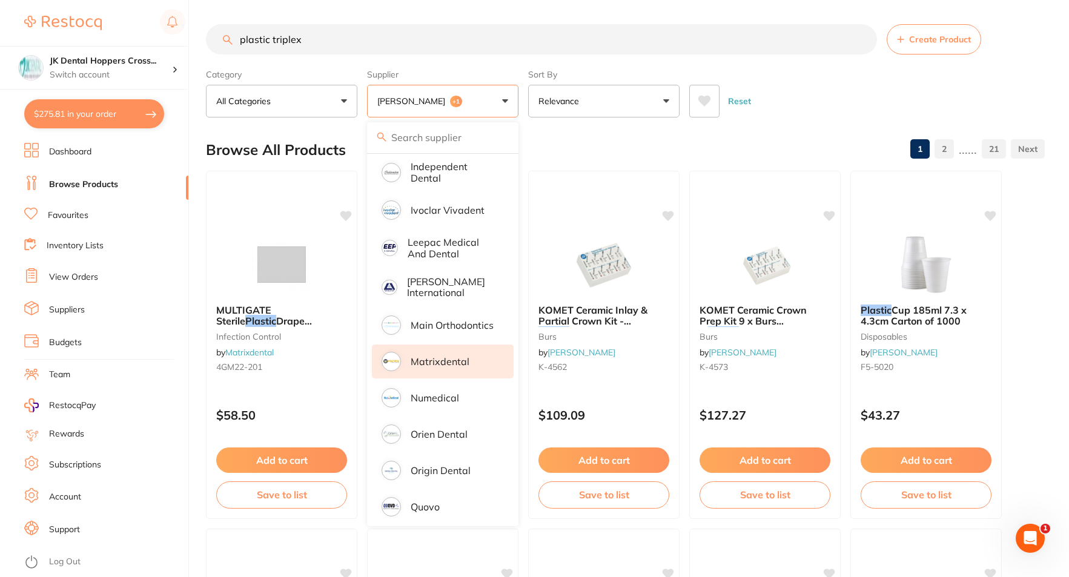
click at [430, 104] on p "[PERSON_NAME]" at bounding box center [413, 101] width 73 height 12
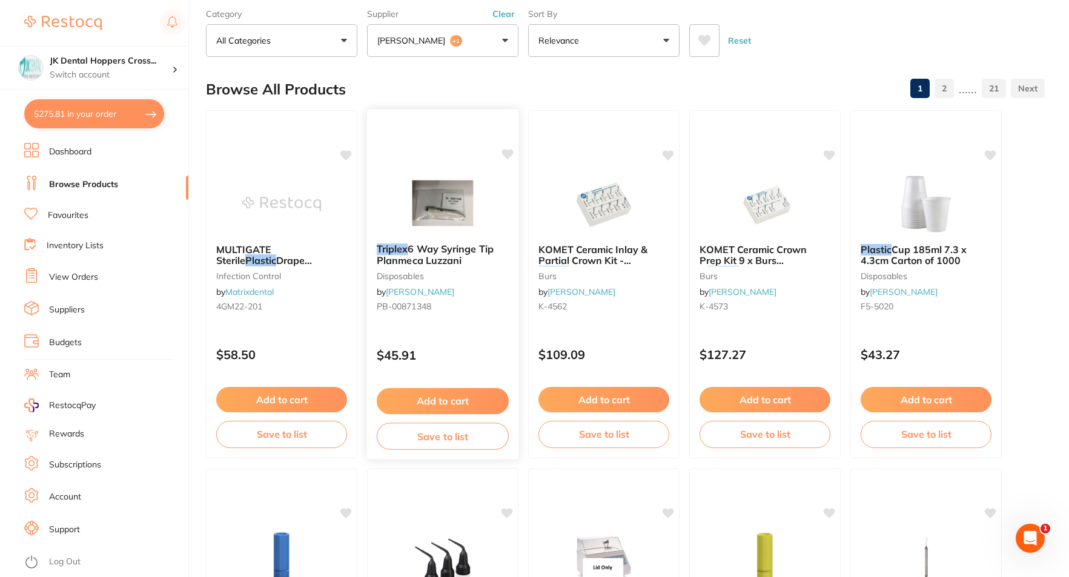
scroll to position [0, 0]
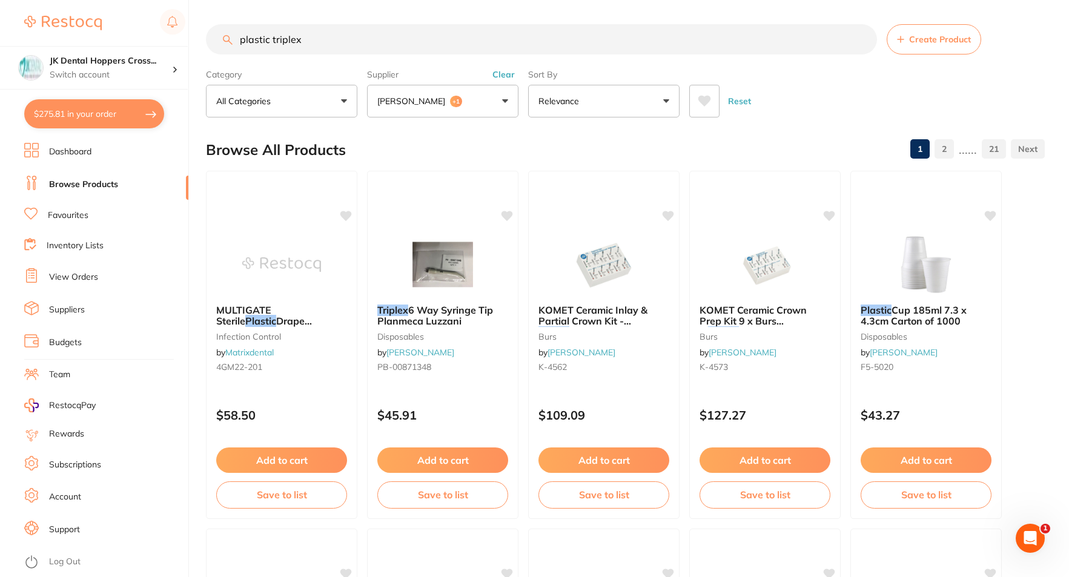
click at [462, 101] on span "+1" at bounding box center [456, 102] width 12 height 12
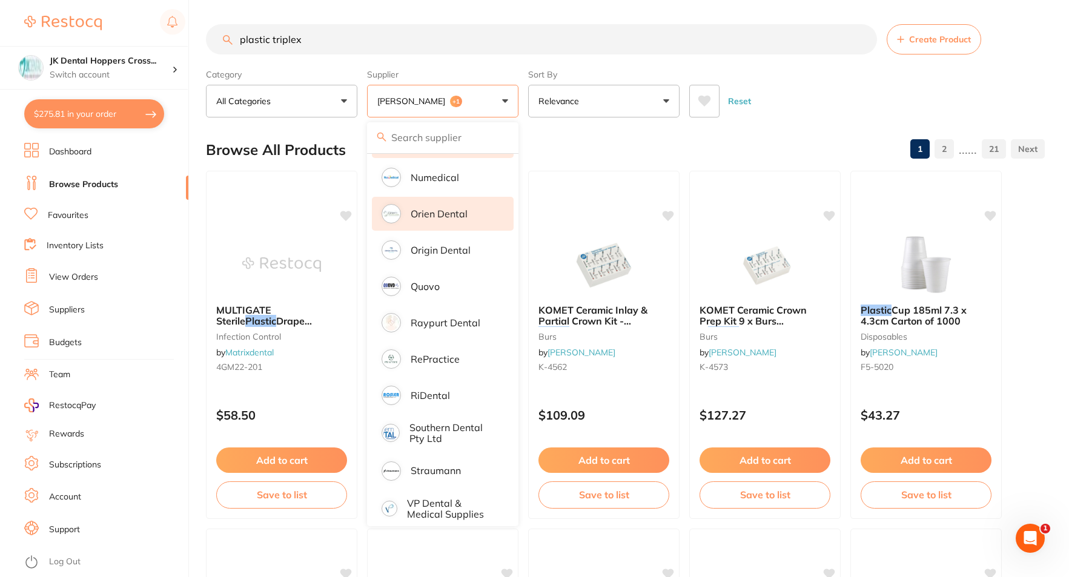
click at [449, 208] on p "Orien dental" at bounding box center [439, 213] width 57 height 11
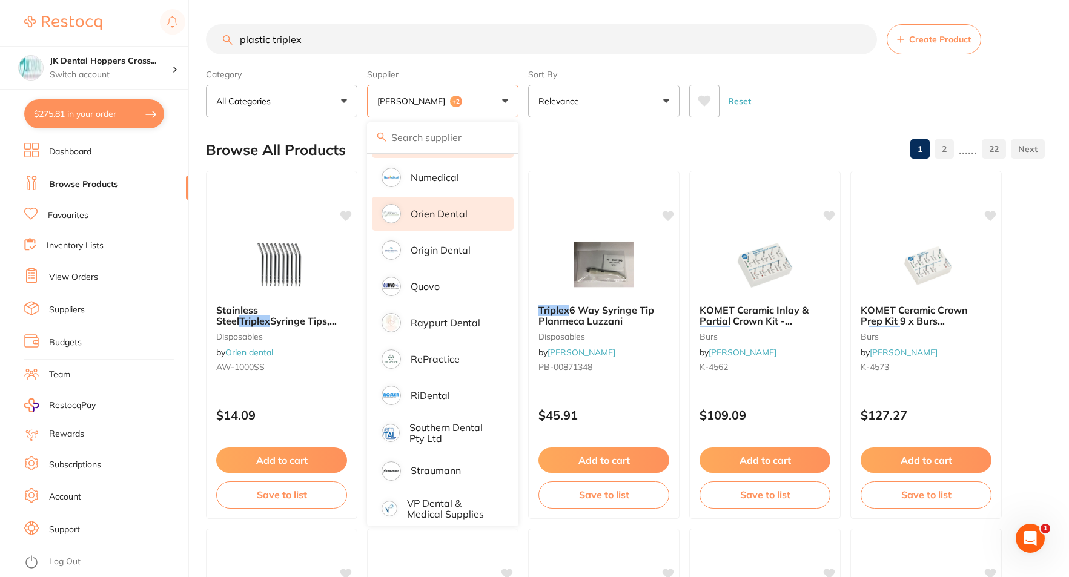
click at [487, 99] on button "Henry Schein Halas +2" at bounding box center [442, 101] width 151 height 33
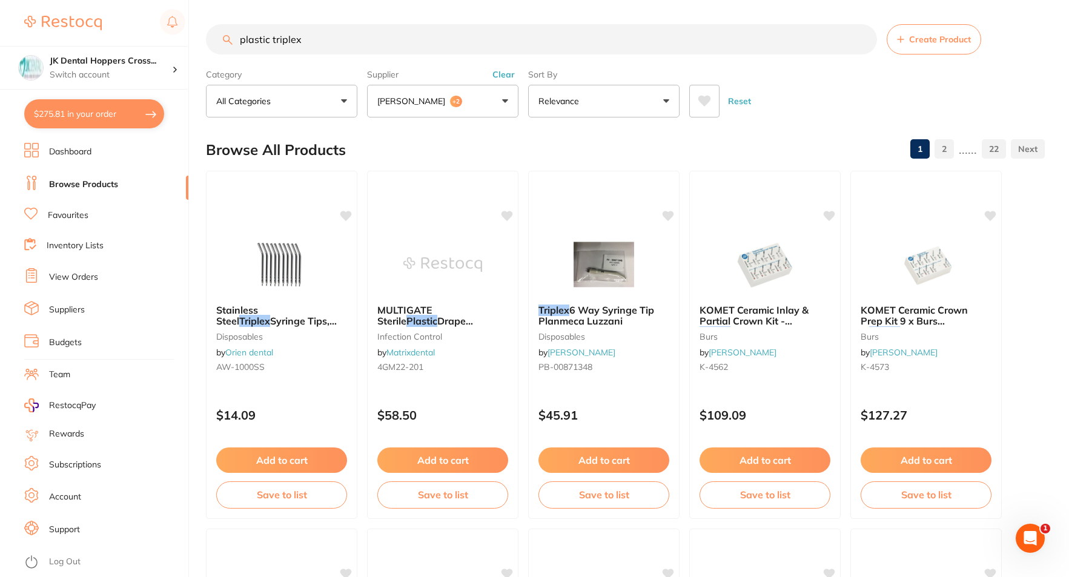
click at [477, 105] on button "Henry Schein Halas +2" at bounding box center [442, 101] width 151 height 33
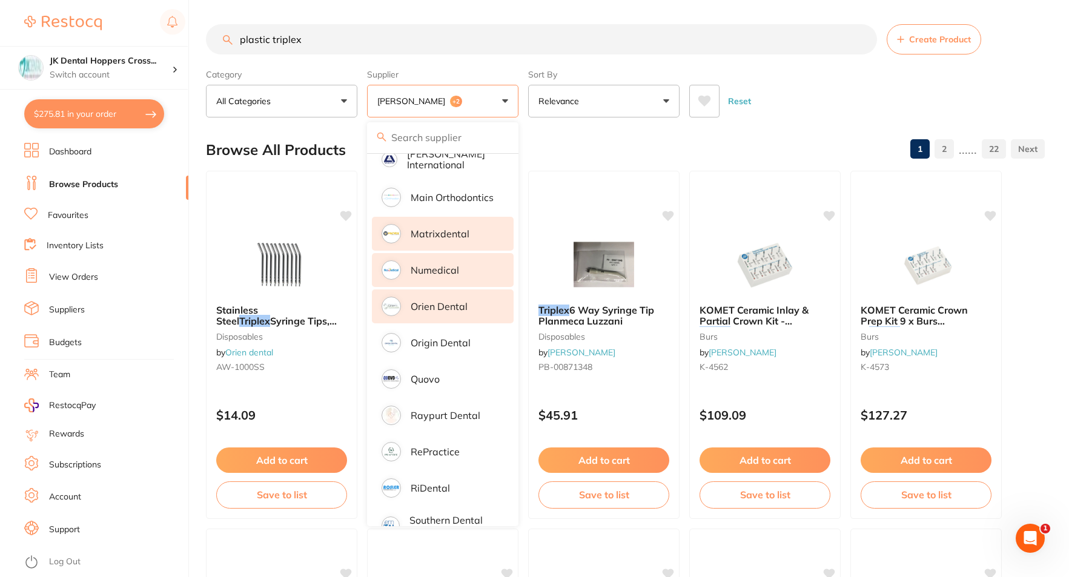
scroll to position [705, 0]
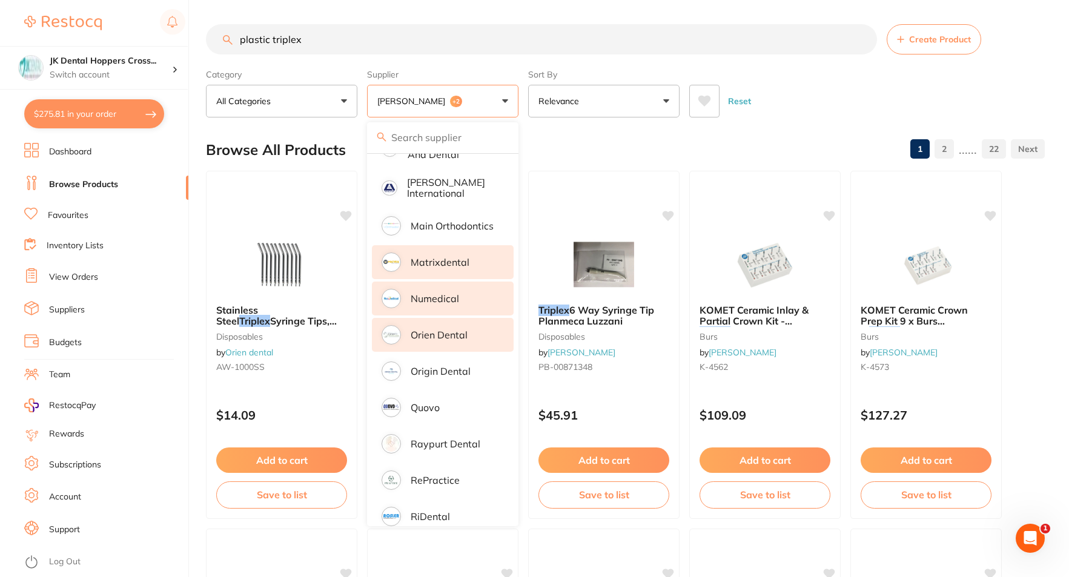
click at [431, 293] on p "Numedical" at bounding box center [435, 298] width 48 height 11
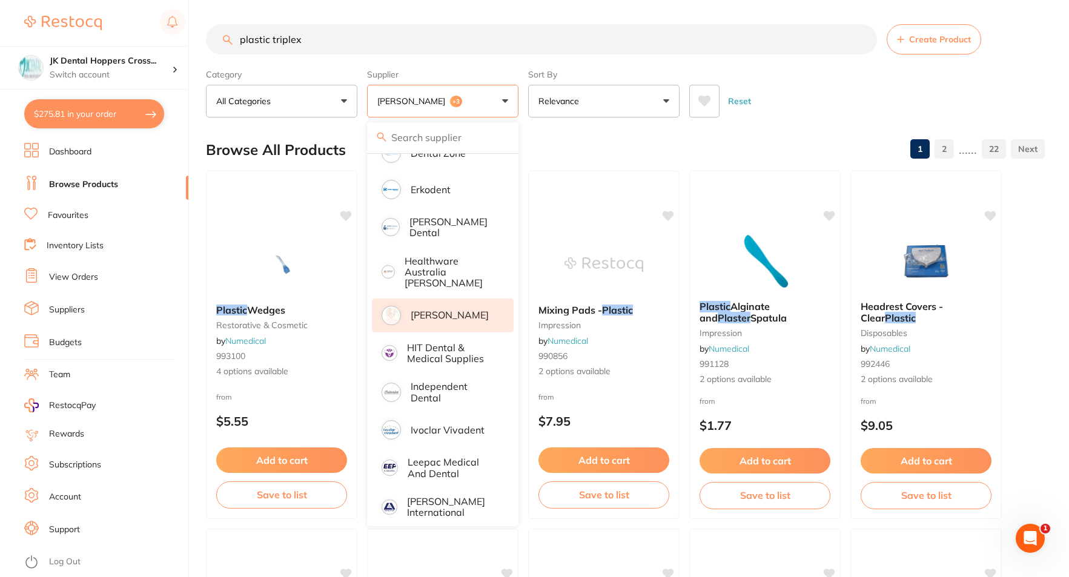
scroll to position [402, 0]
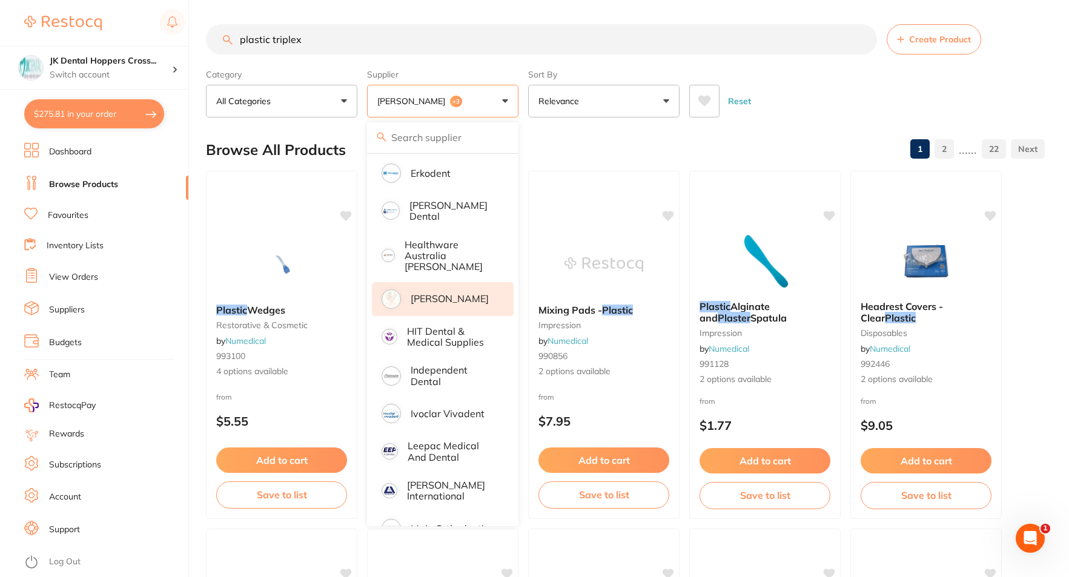
scroll to position [463, 0]
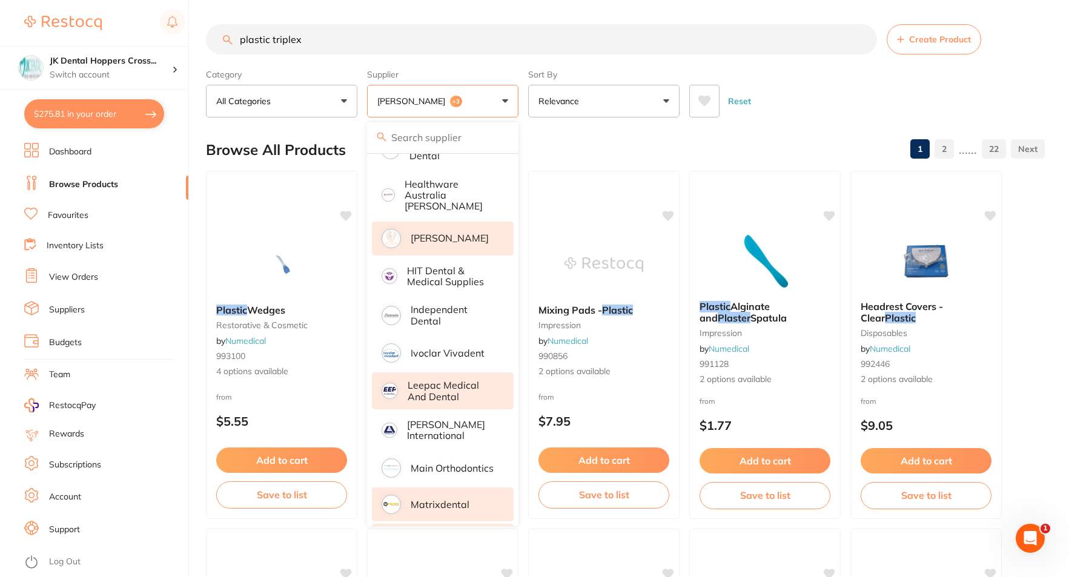
click at [449, 386] on p "Leepac Medical and Dental" at bounding box center [452, 391] width 89 height 22
click at [626, 142] on div "Browse All Products 1 2 ...... 23" at bounding box center [625, 150] width 839 height 41
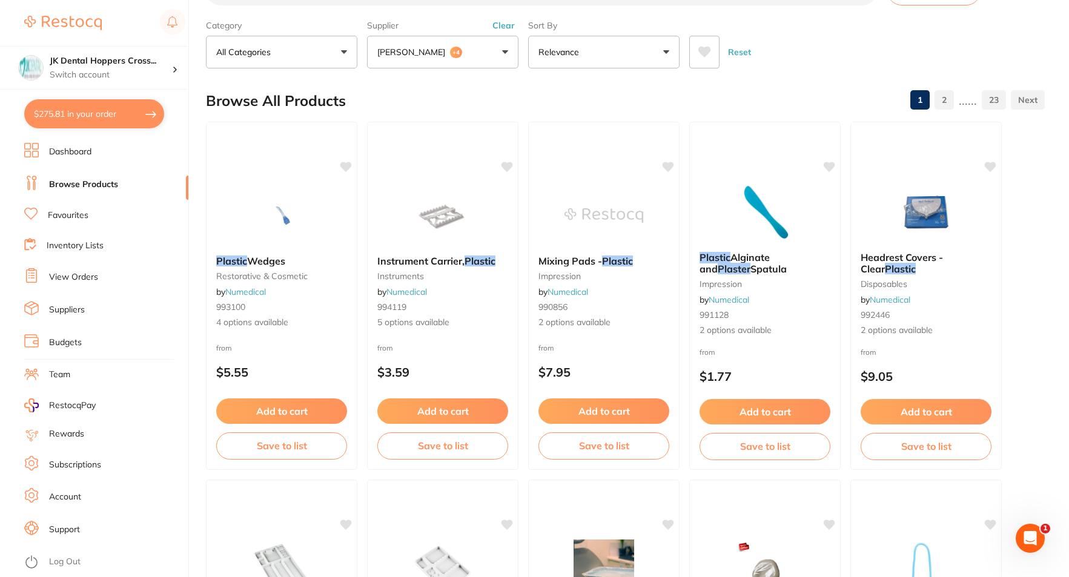
scroll to position [0, 0]
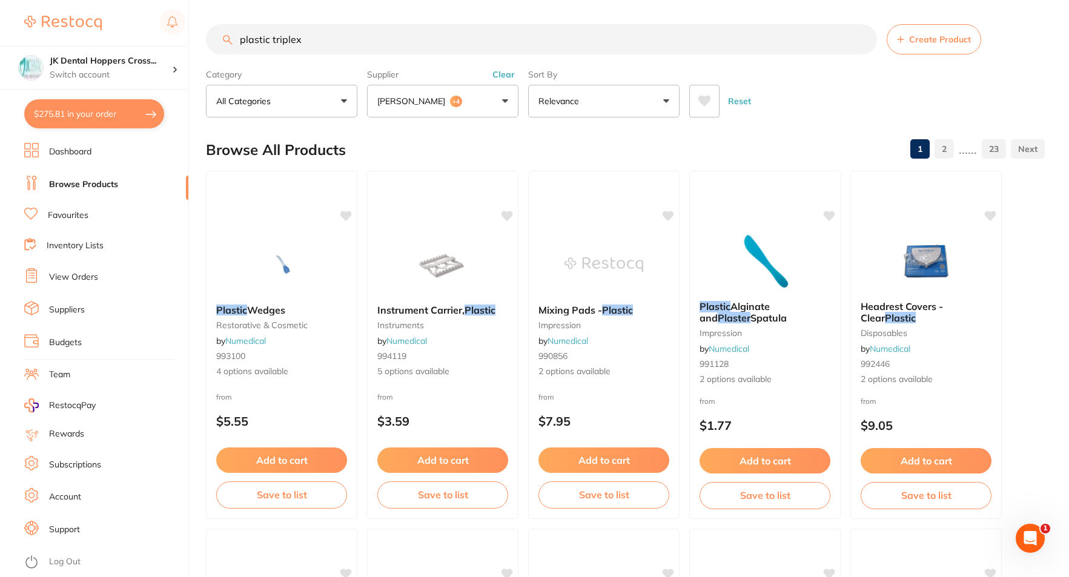
click at [597, 108] on button "Relevance" at bounding box center [603, 101] width 151 height 33
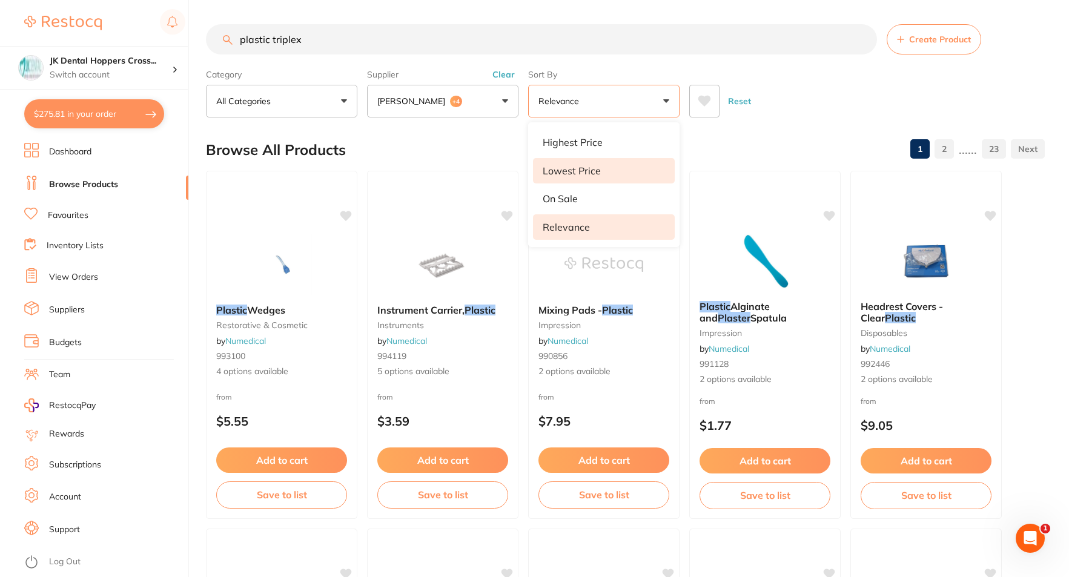
click at [597, 165] on p "Lowest Price" at bounding box center [572, 170] width 58 height 11
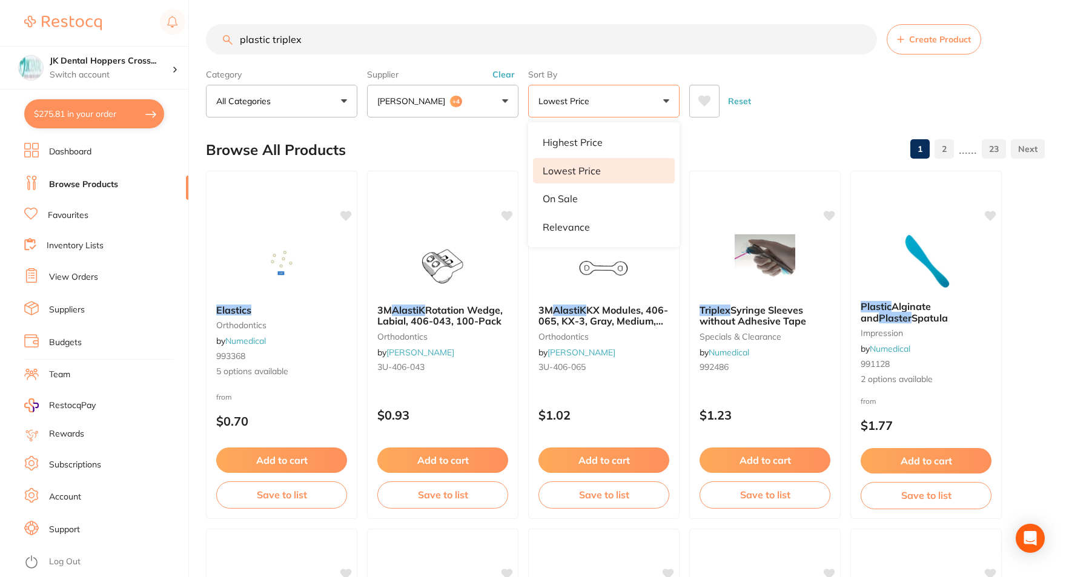
click at [465, 133] on div "Browse All Products 1 2 ...... 23" at bounding box center [625, 150] width 839 height 41
drag, startPoint x: 453, startPoint y: 41, endPoint x: 211, endPoint y: 33, distance: 241.8
click at [211, 33] on input "plastic triplex" at bounding box center [541, 39] width 671 height 30
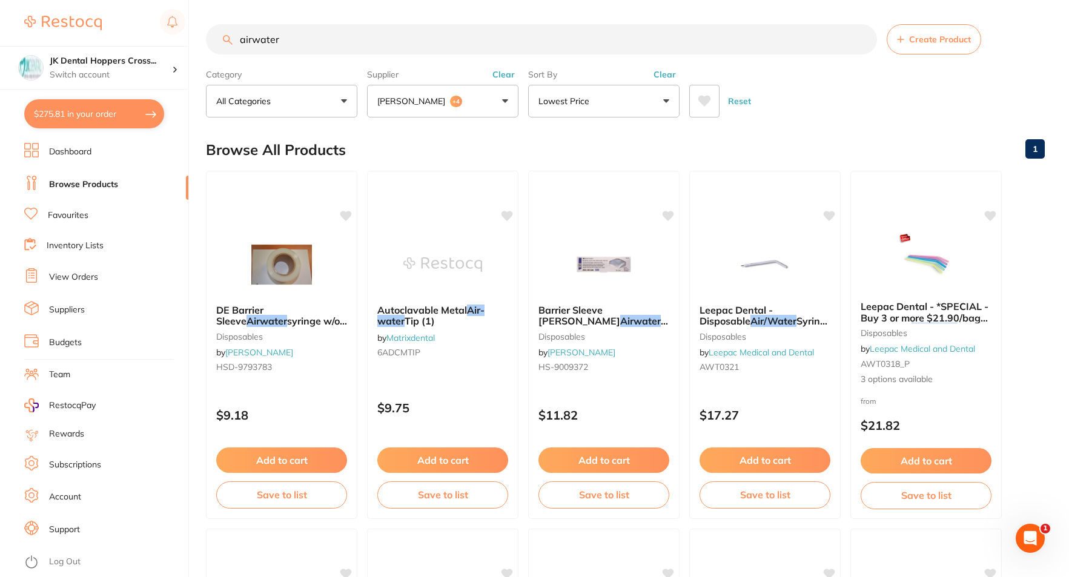
click at [254, 40] on input "airwater" at bounding box center [541, 39] width 671 height 30
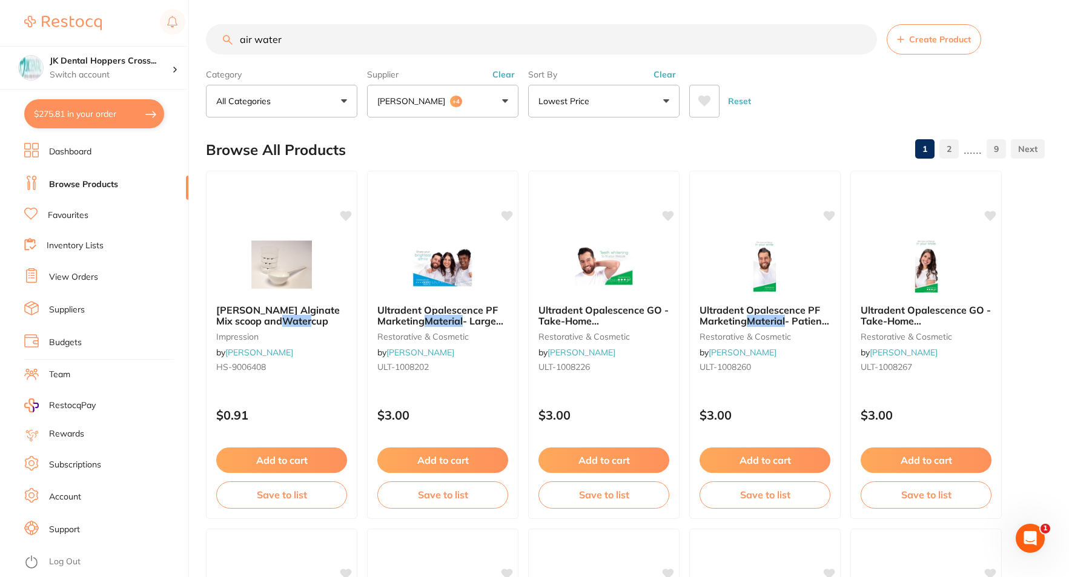
click at [424, 39] on input "air water" at bounding box center [541, 39] width 671 height 30
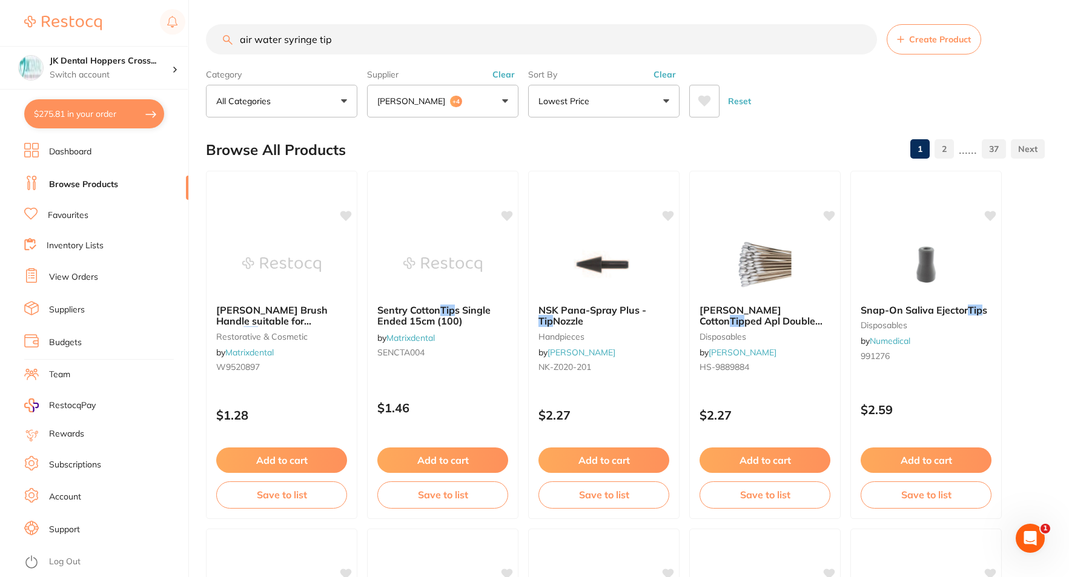
click at [257, 41] on input "air water syringe tip" at bounding box center [541, 39] width 671 height 30
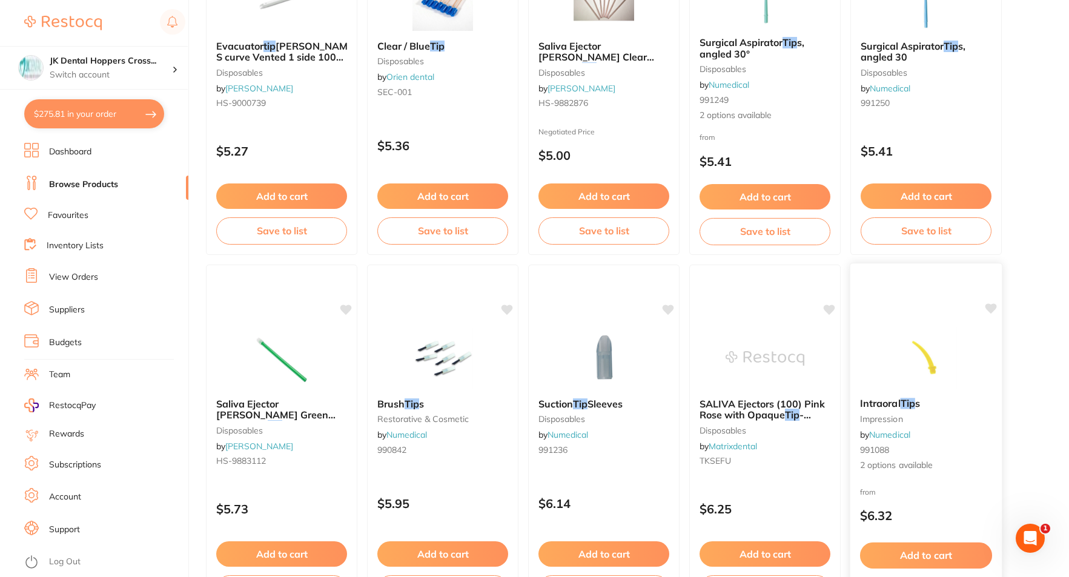
scroll to position [1757, 0]
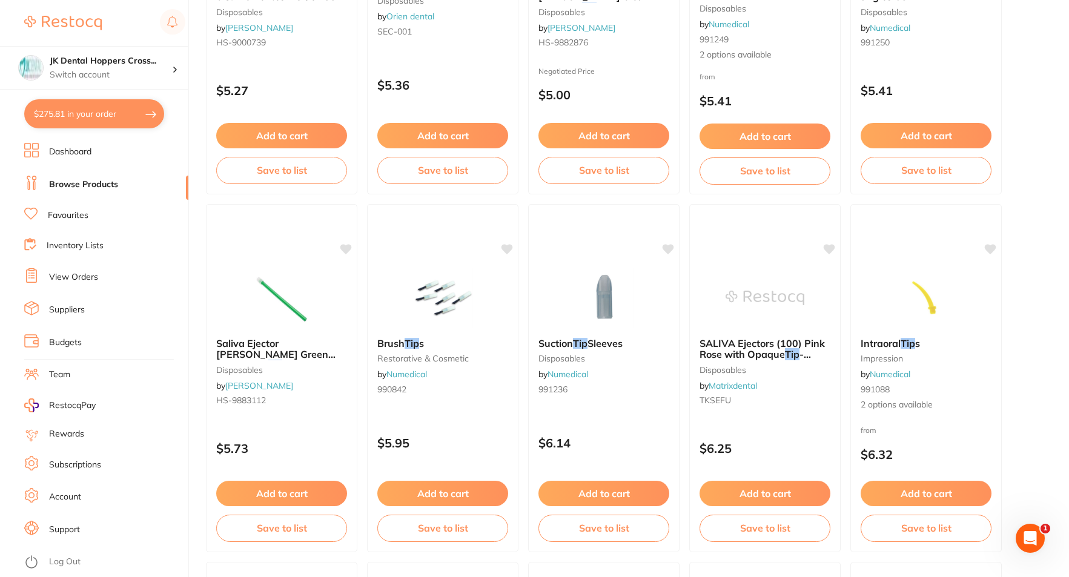
type input "airwater syringe tip"
click at [59, 273] on link "View Orders" at bounding box center [73, 277] width 49 height 12
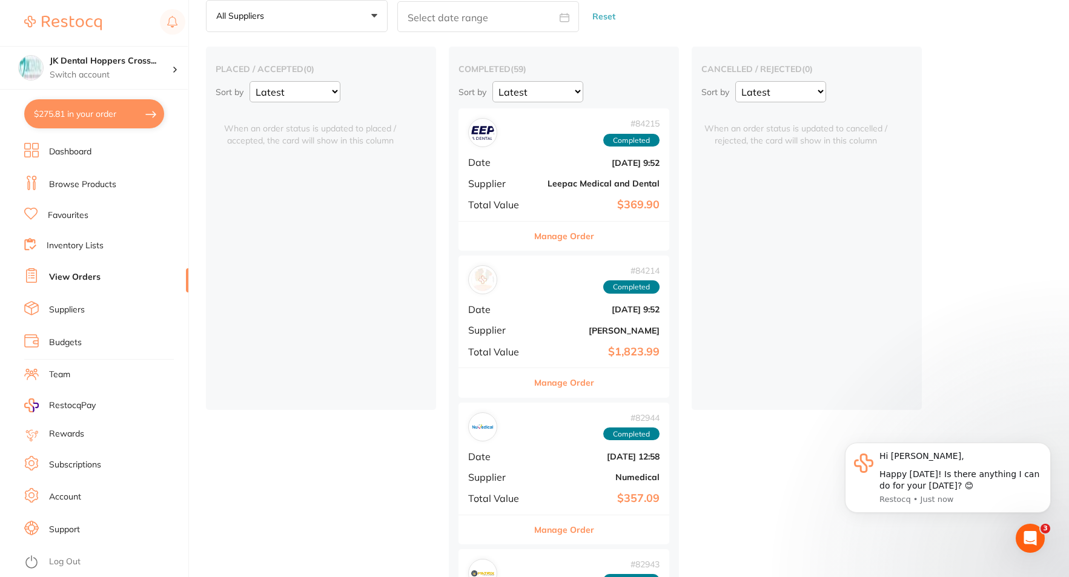
click at [533, 307] on div "# 84214 Completed Date [DATE] 9:52 Supplier [PERSON_NAME] Total Value $1,823.99" at bounding box center [564, 312] width 211 height 112
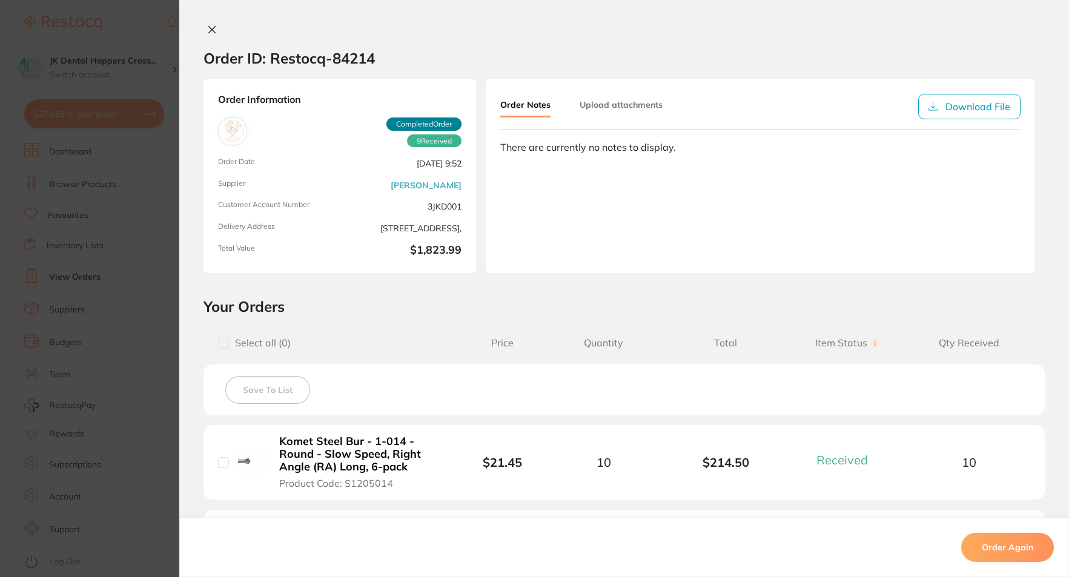
click at [209, 30] on icon at bounding box center [212, 30] width 7 height 7
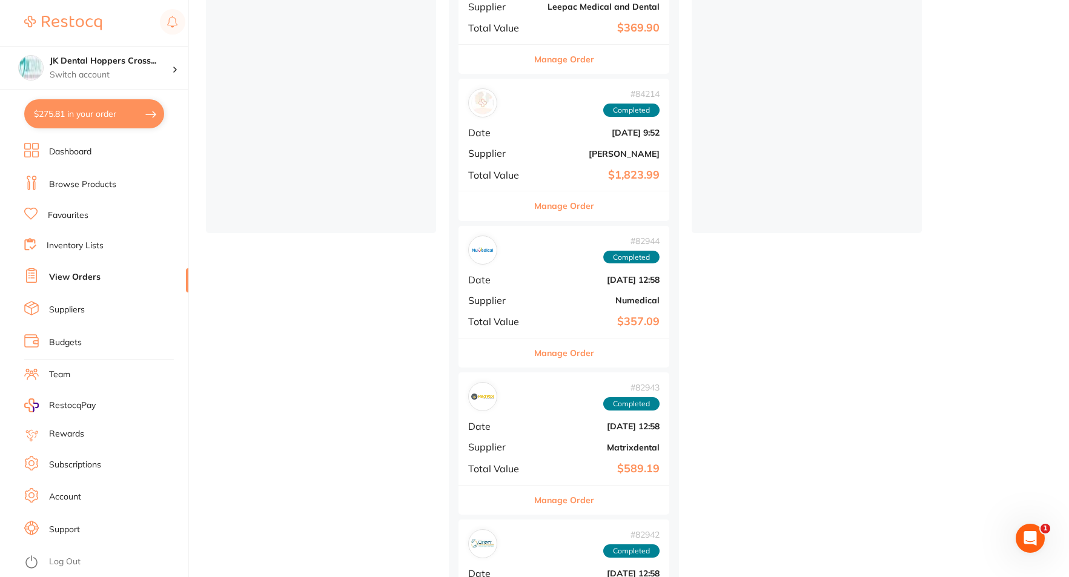
scroll to position [242, 0]
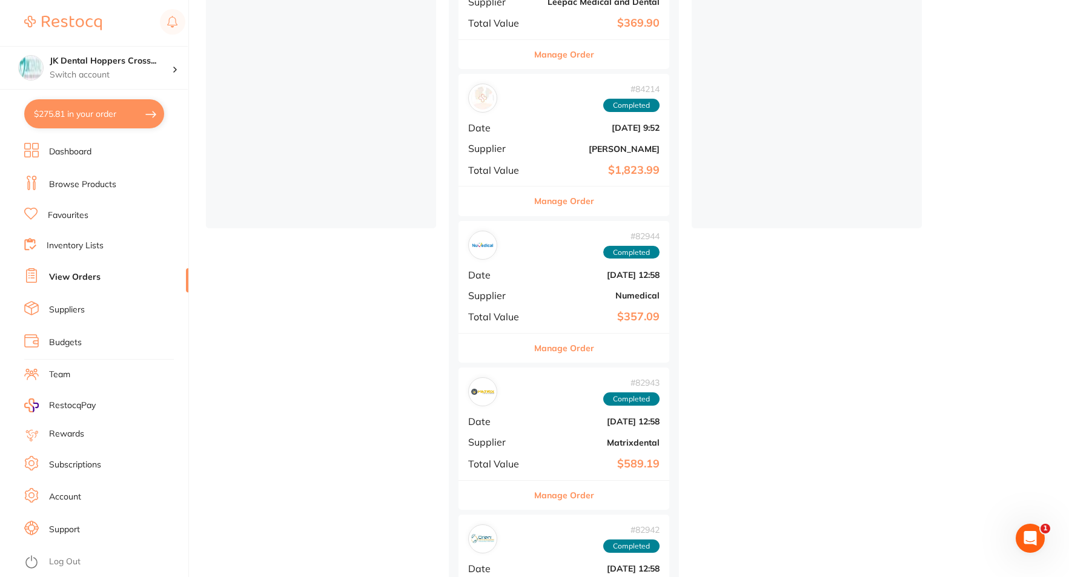
click at [562, 275] on b "[DATE] 12:58" at bounding box center [599, 275] width 121 height 10
